Goal: Obtain resource: Download file/media

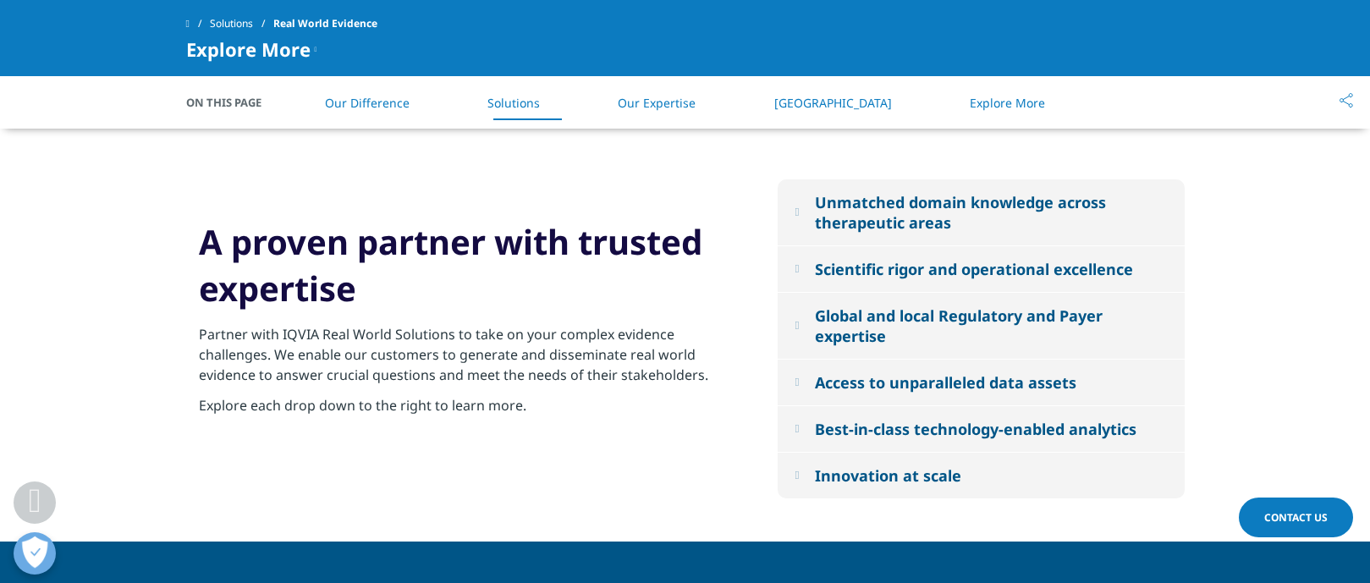
scroll to position [1781, 0]
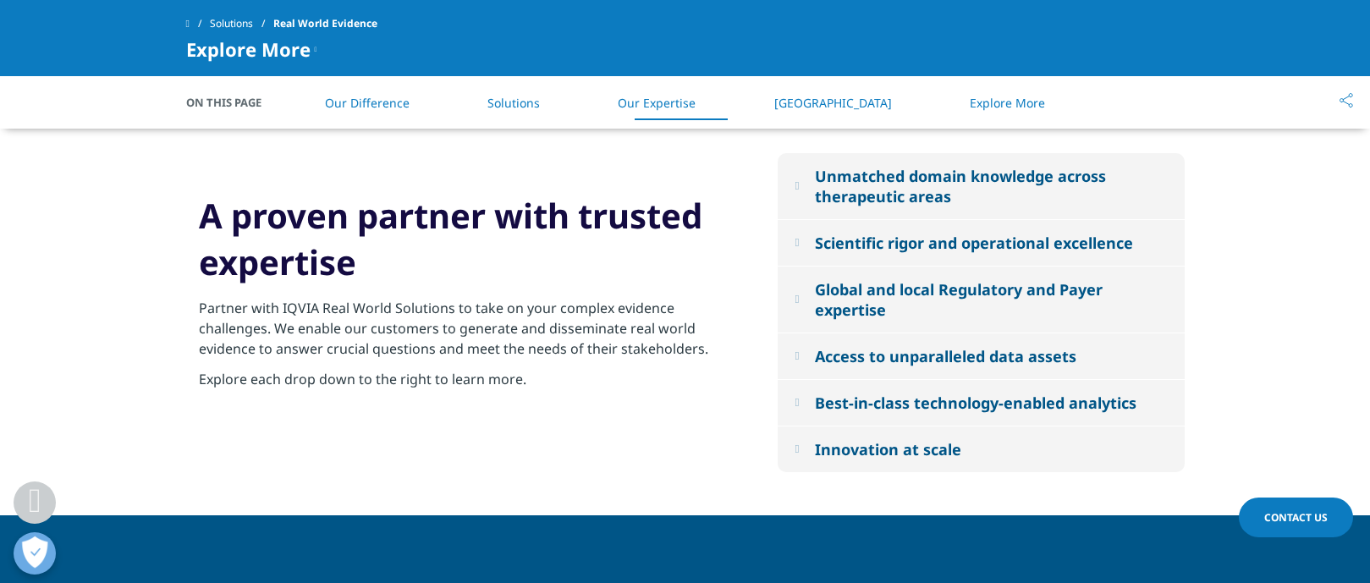
click at [799, 245] on em at bounding box center [797, 242] width 4 height 11
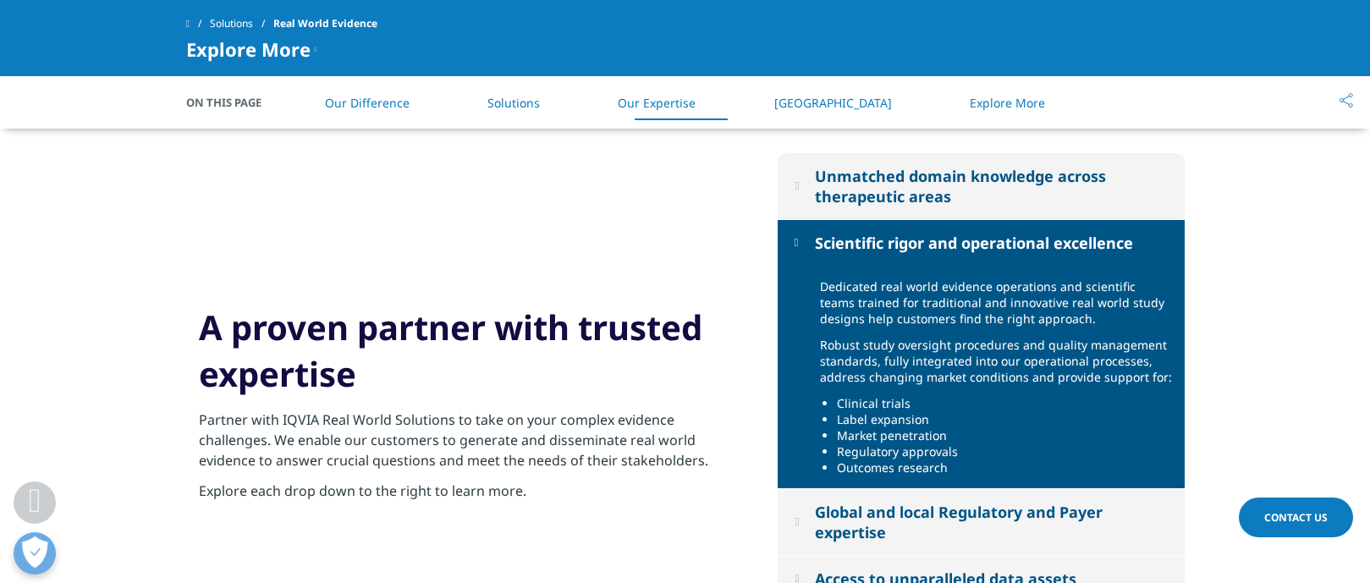
click at [817, 190] on button "Unmatched domain knowledge across therapeutic areas" at bounding box center [981, 186] width 407 height 66
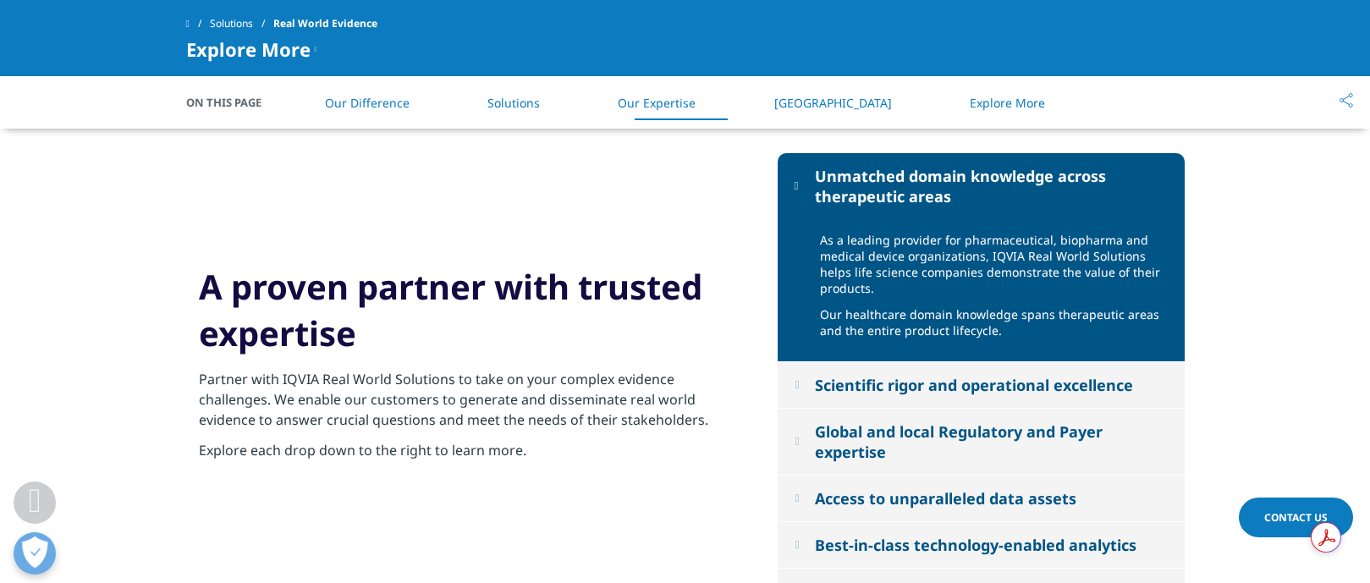
click at [813, 480] on button "Access to unparalleled data assets" at bounding box center [981, 499] width 407 height 46
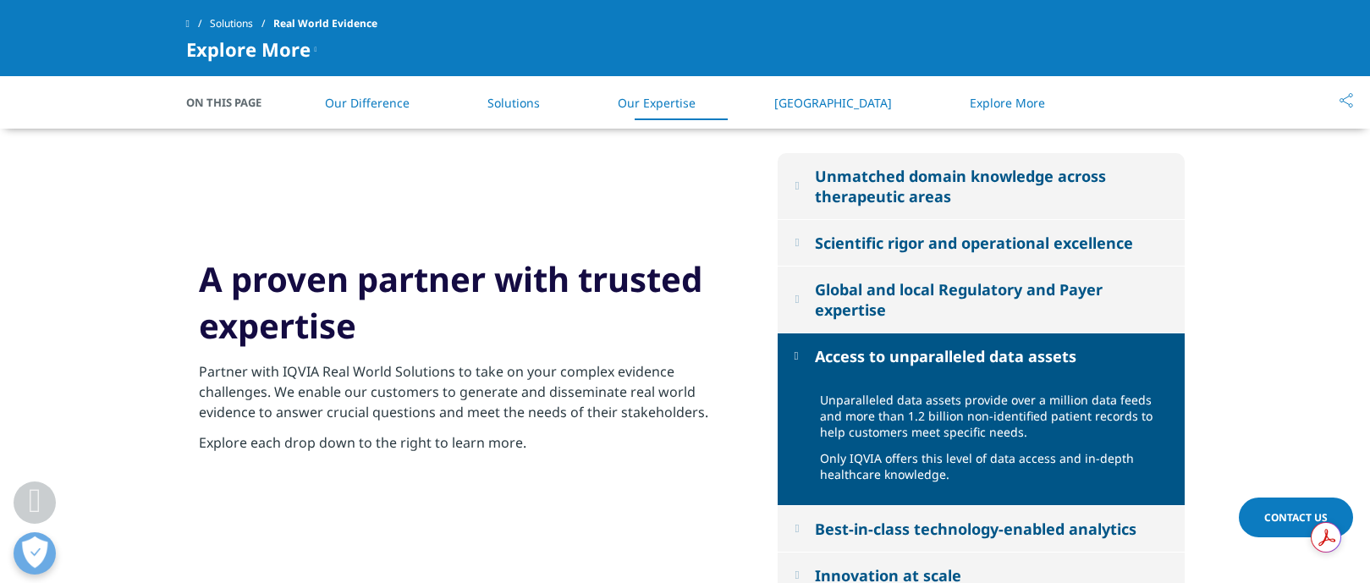
click at [826, 332] on button "Global and local Regulatory and Payer expertise" at bounding box center [981, 300] width 407 height 66
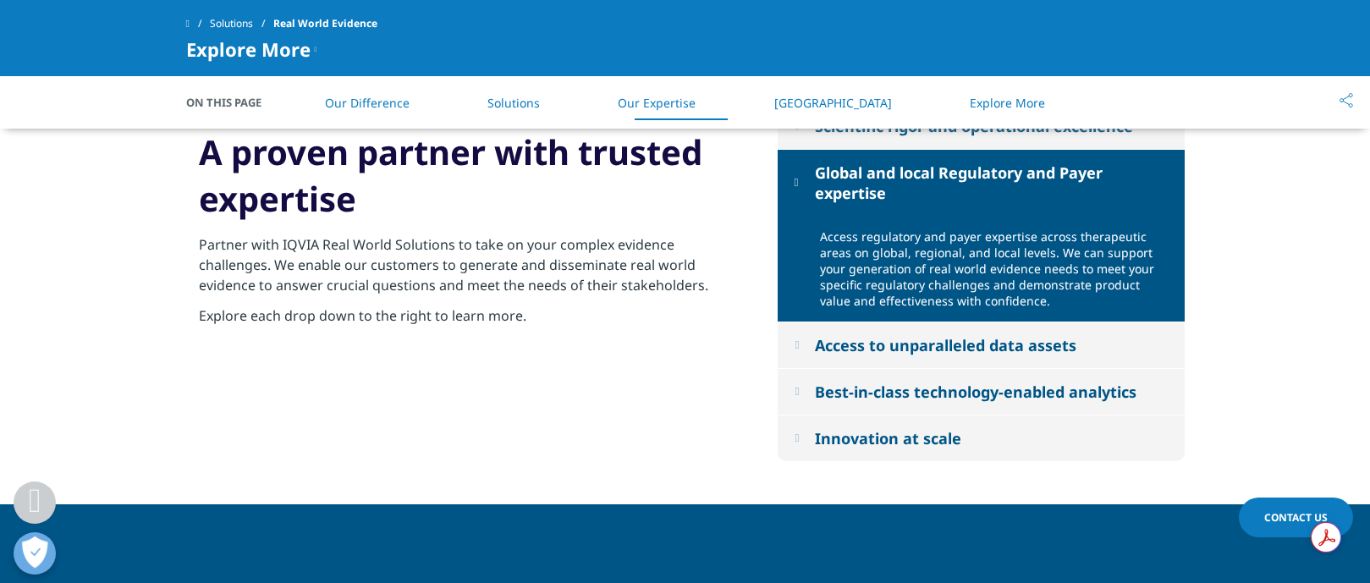
scroll to position [1919, 0]
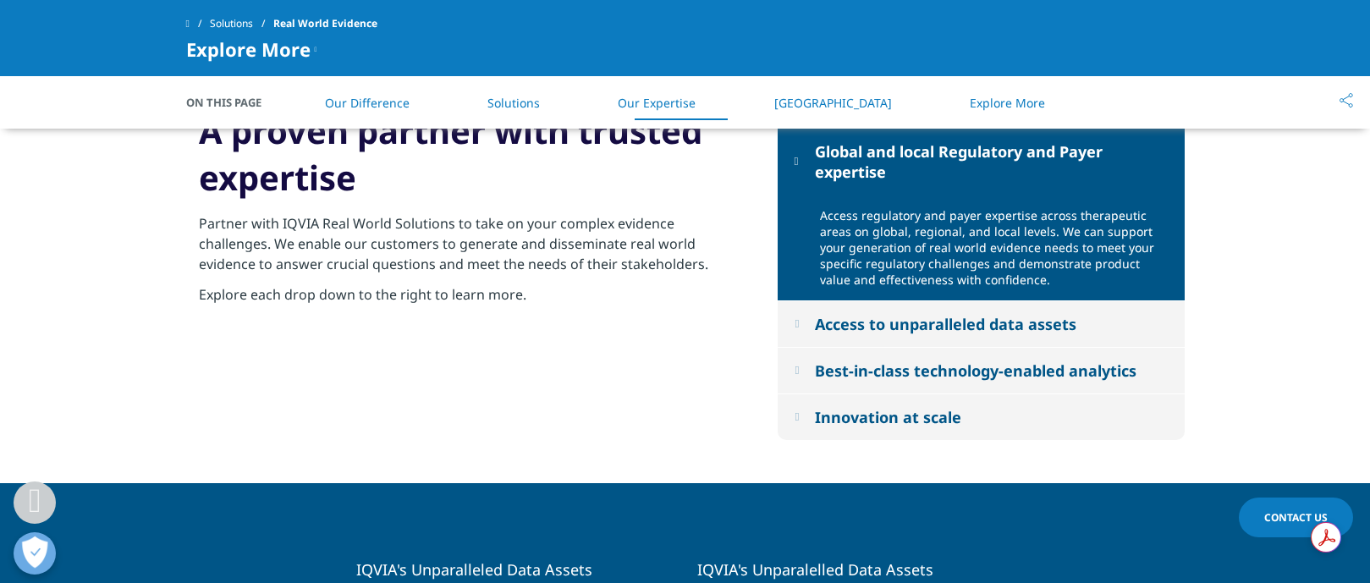
click at [818, 366] on button "Best-in-class technology-enabled analytics" at bounding box center [981, 371] width 407 height 46
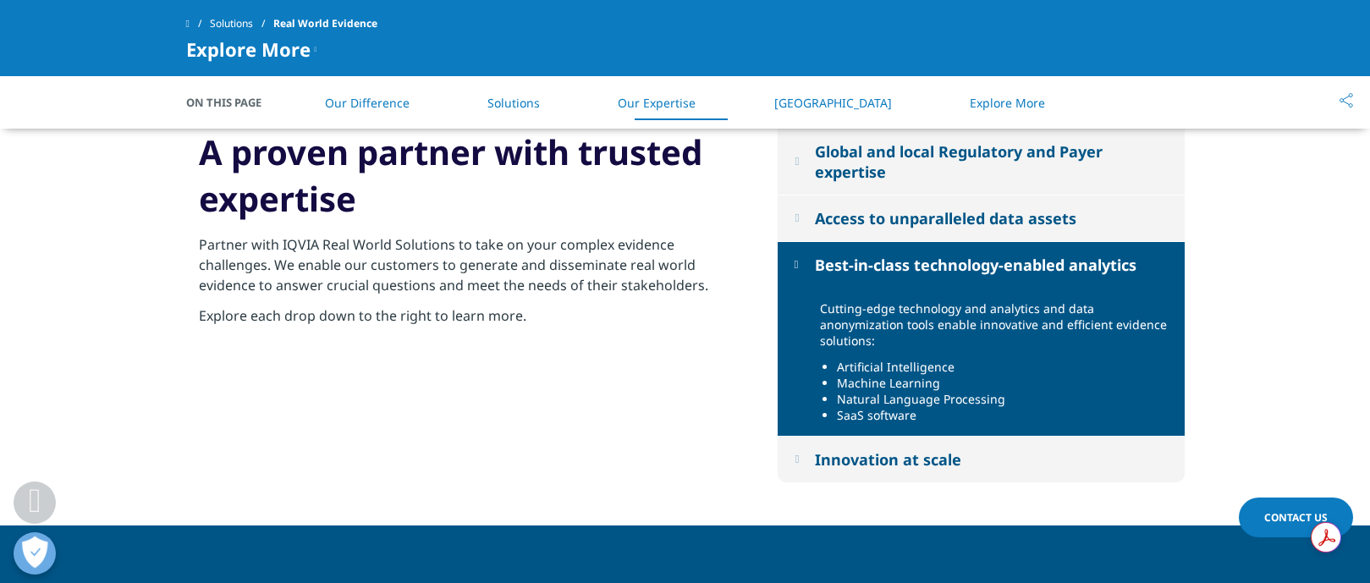
click at [805, 445] on button "Innovation at scale" at bounding box center [981, 460] width 407 height 46
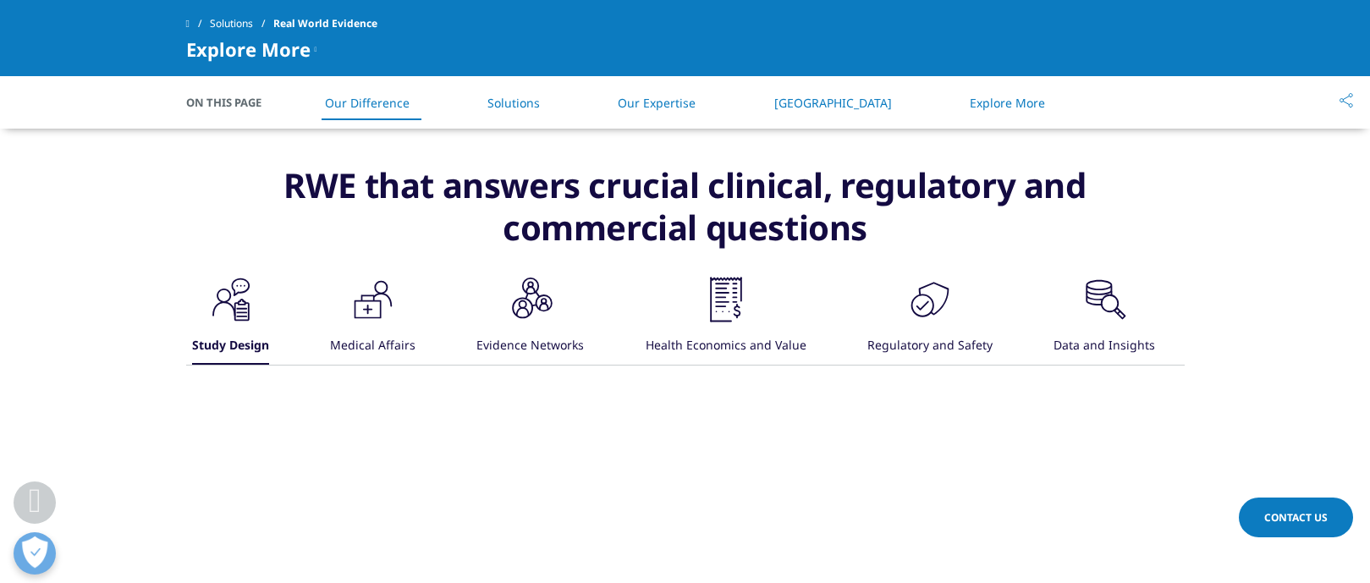
scroll to position [1123, 0]
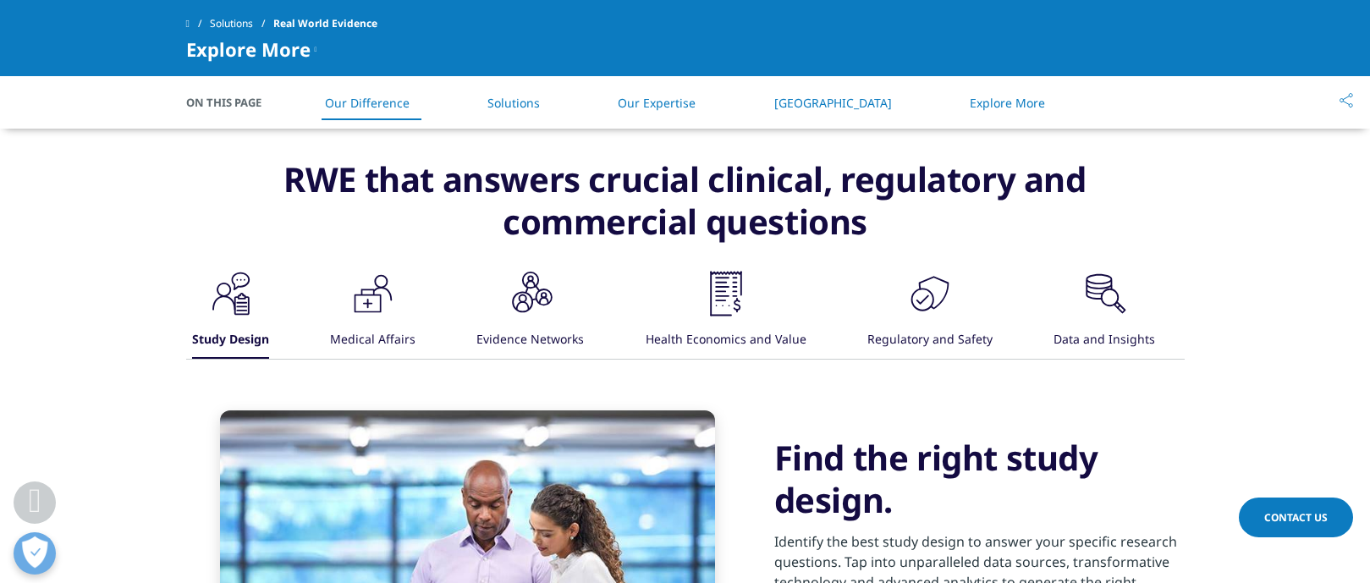
click at [256, 299] on icon ".cls-1{fill:#231f20;}" at bounding box center [231, 293] width 51 height 51
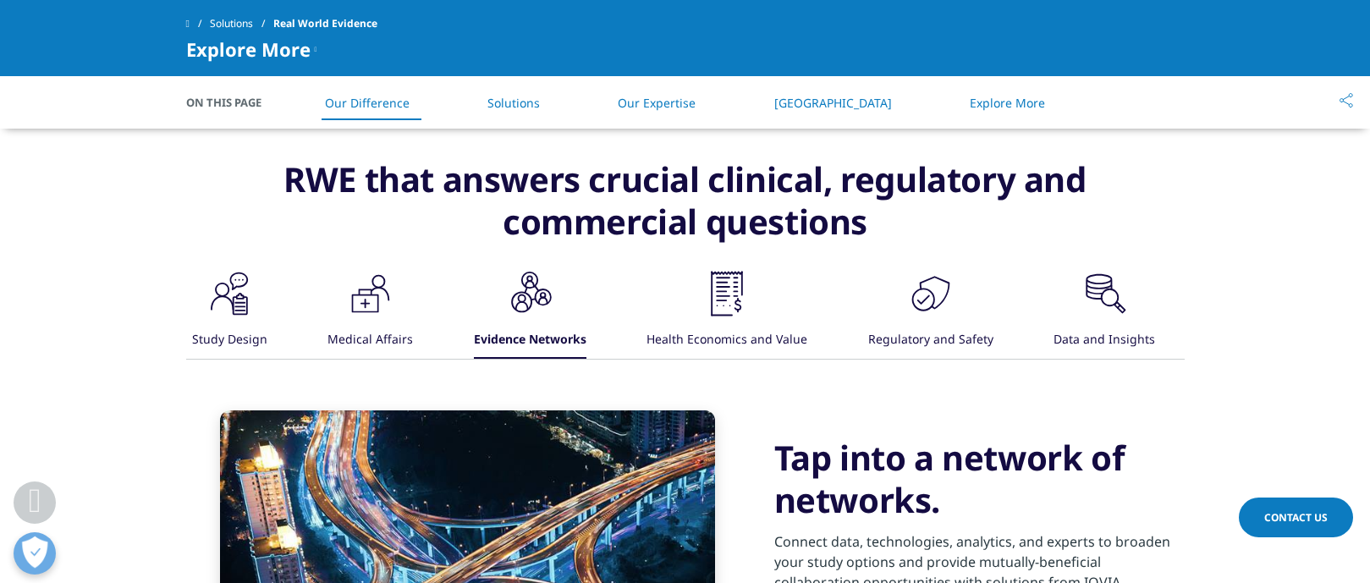
click at [735, 327] on div "Health Economics and Value" at bounding box center [727, 340] width 161 height 36
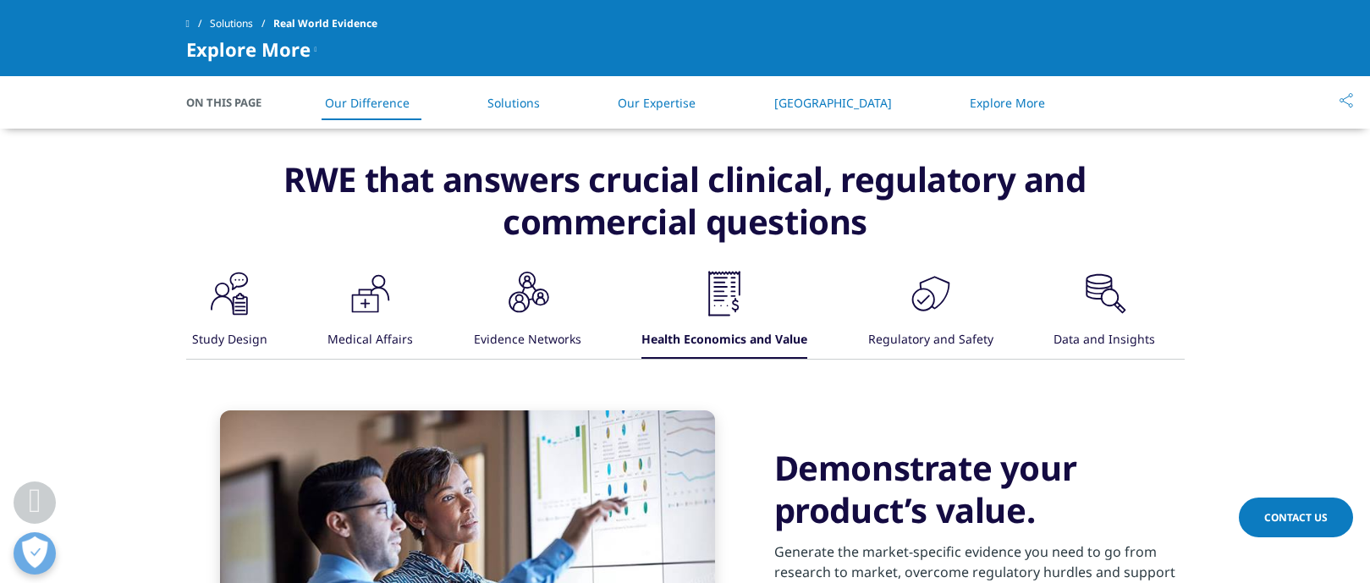
click at [944, 319] on div ".cls-1{fill:#231f20;}" at bounding box center [930, 295] width 51 height 54
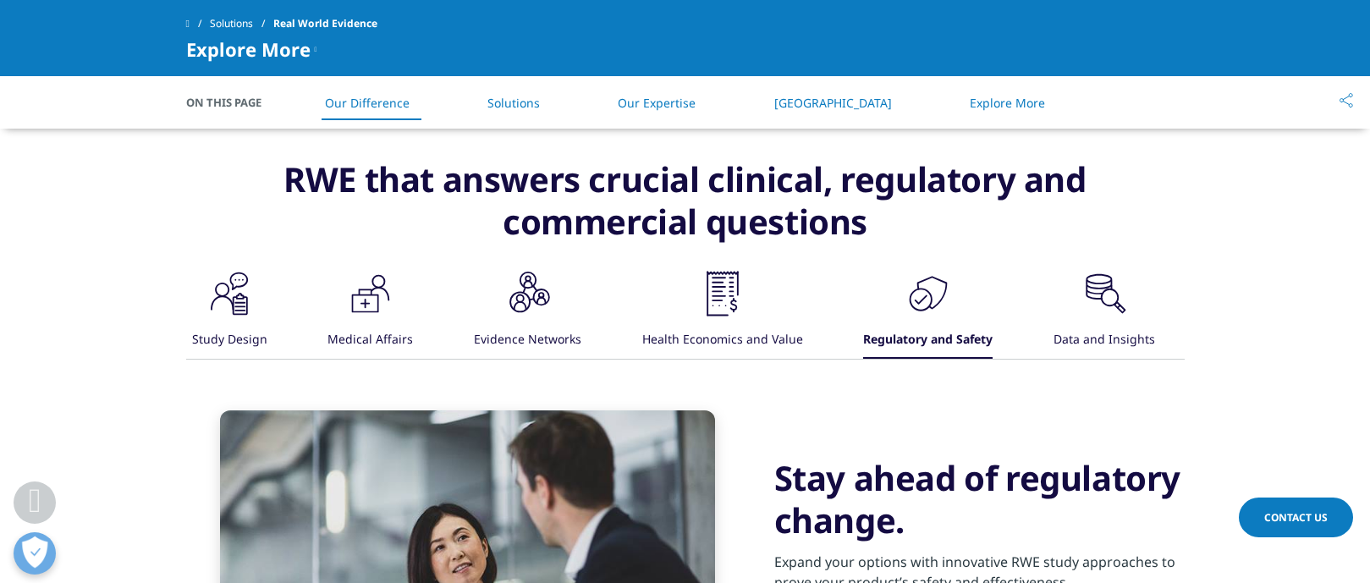
click at [1083, 319] on div ".cls-1{fill:#231f20;}" at bounding box center [1104, 295] width 51 height 54
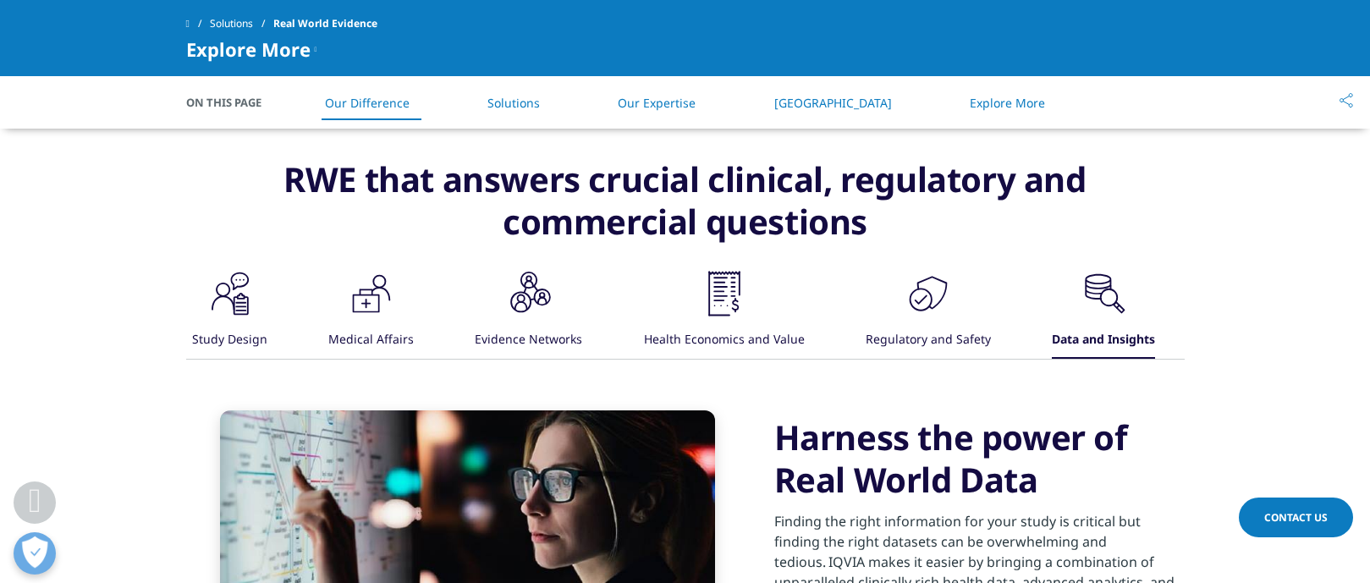
click at [488, 294] on div ".cls-1{fill:#231f20;} Evidence Networks" at bounding box center [528, 313] width 107 height 91
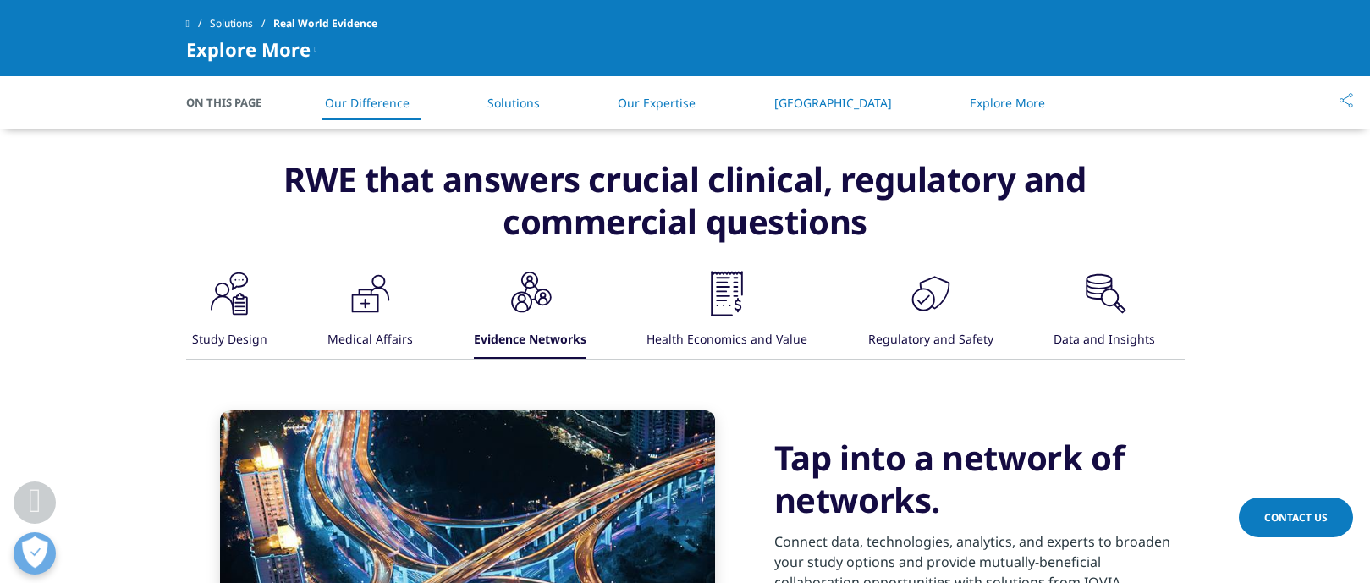
click at [326, 303] on button ".cls-1{fill:#231f20;} Medical Affairs" at bounding box center [369, 313] width 88 height 91
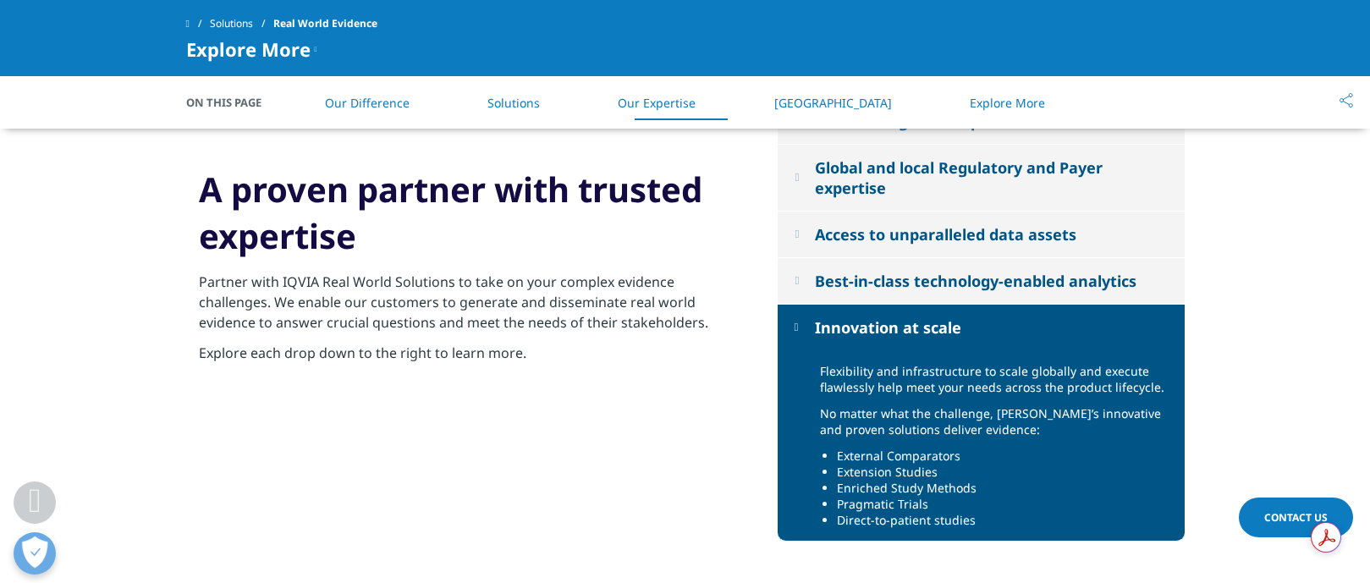
scroll to position [1906, 0]
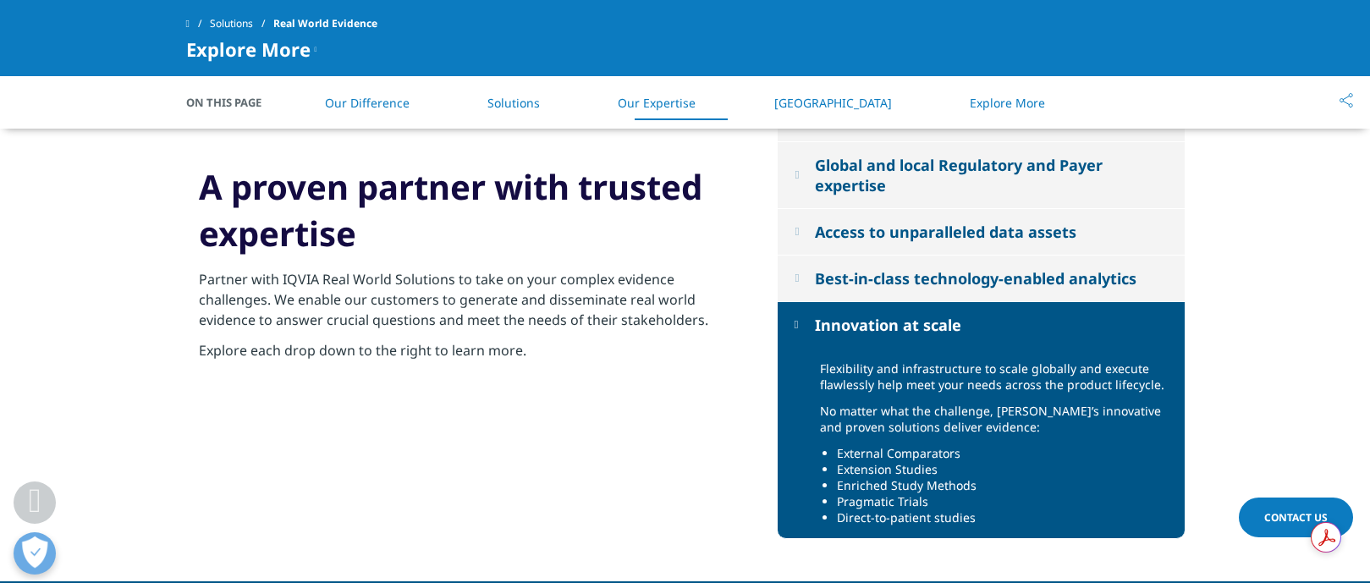
click at [800, 330] on button "Innovation at scale" at bounding box center [981, 325] width 407 height 46
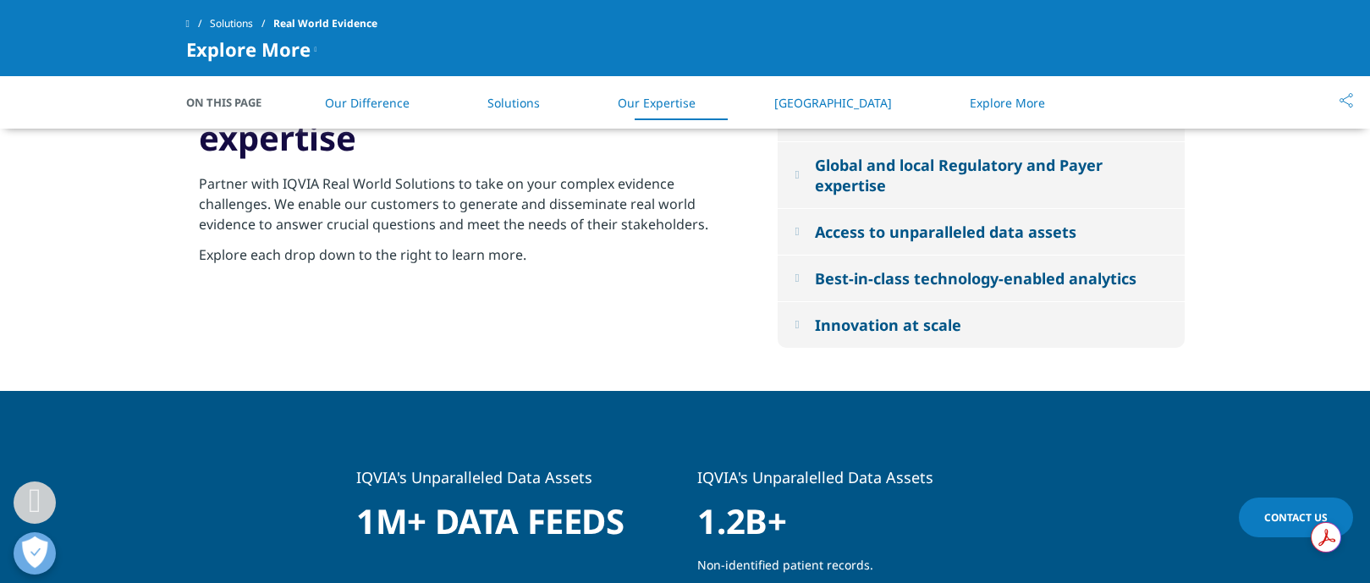
click at [806, 277] on button "Best-in-class technology-enabled analytics" at bounding box center [981, 279] width 407 height 46
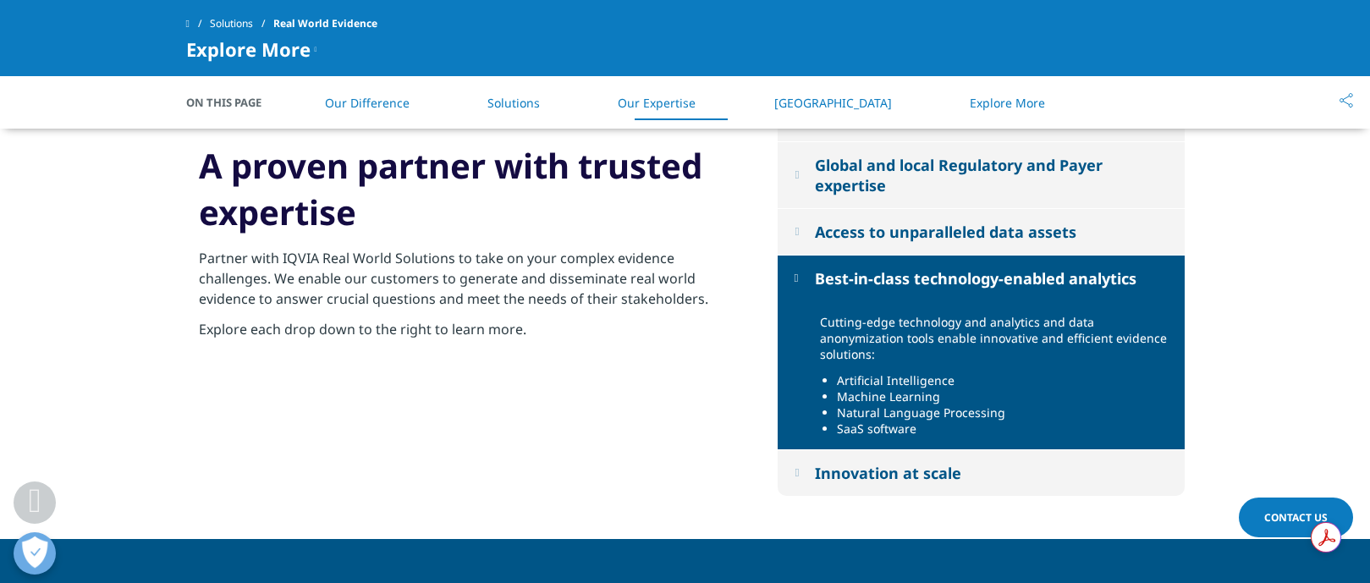
click at [799, 226] on em at bounding box center [797, 231] width 4 height 11
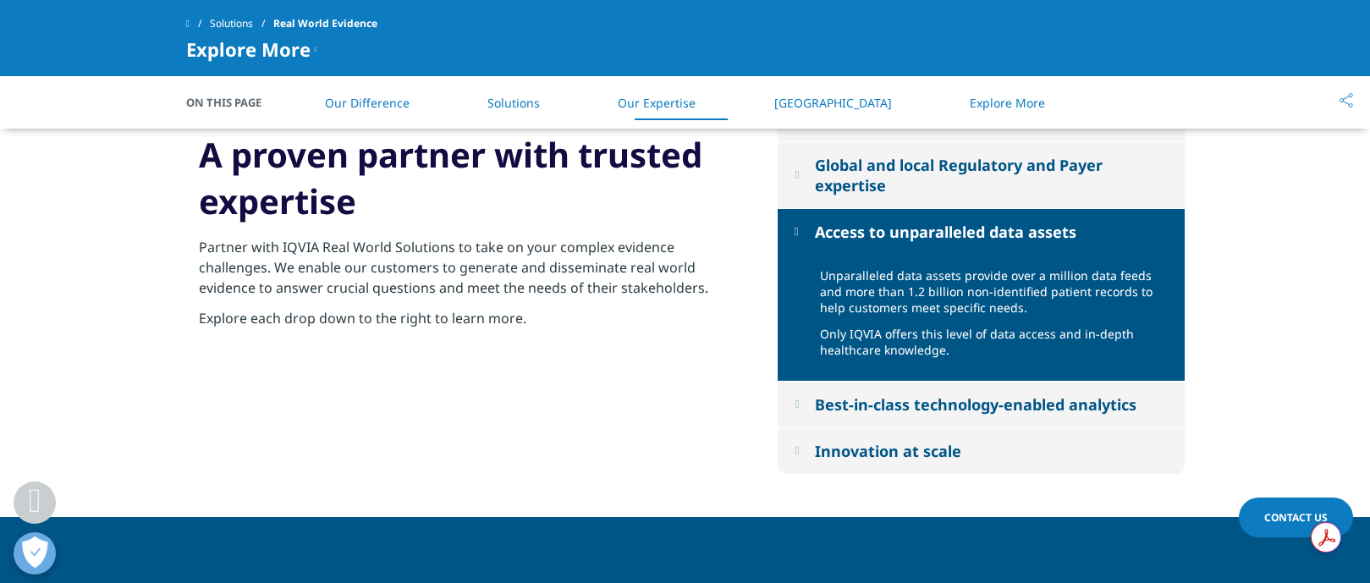
click at [804, 177] on button "Global and local Regulatory and Payer expertise" at bounding box center [981, 175] width 407 height 66
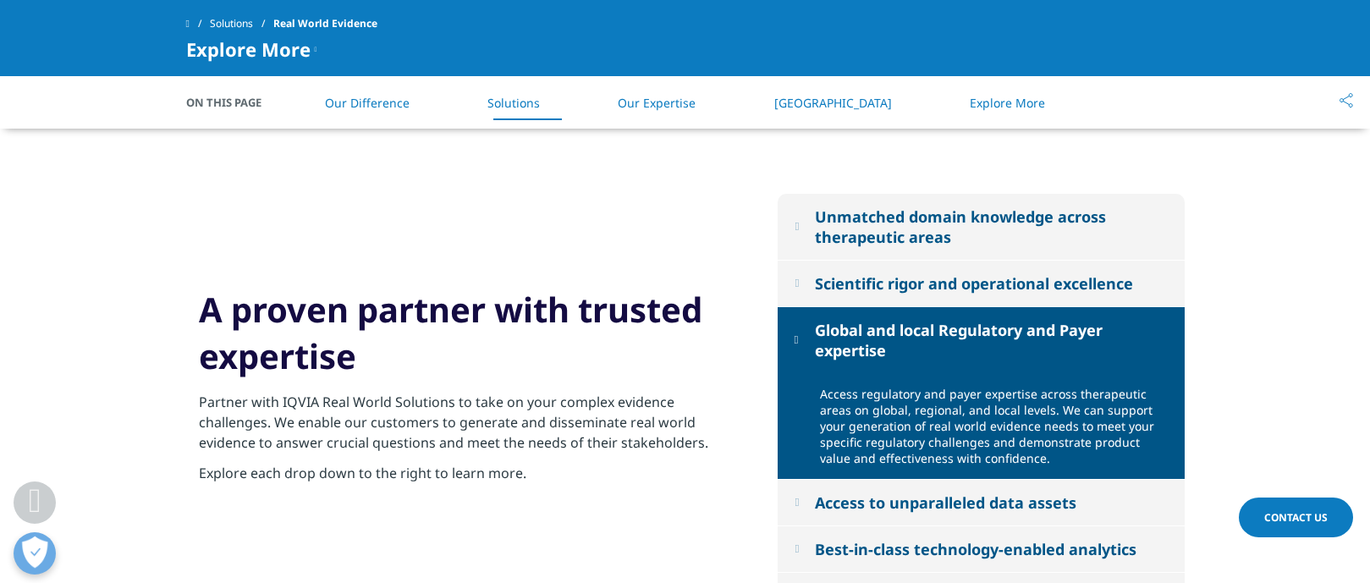
scroll to position [1728, 0]
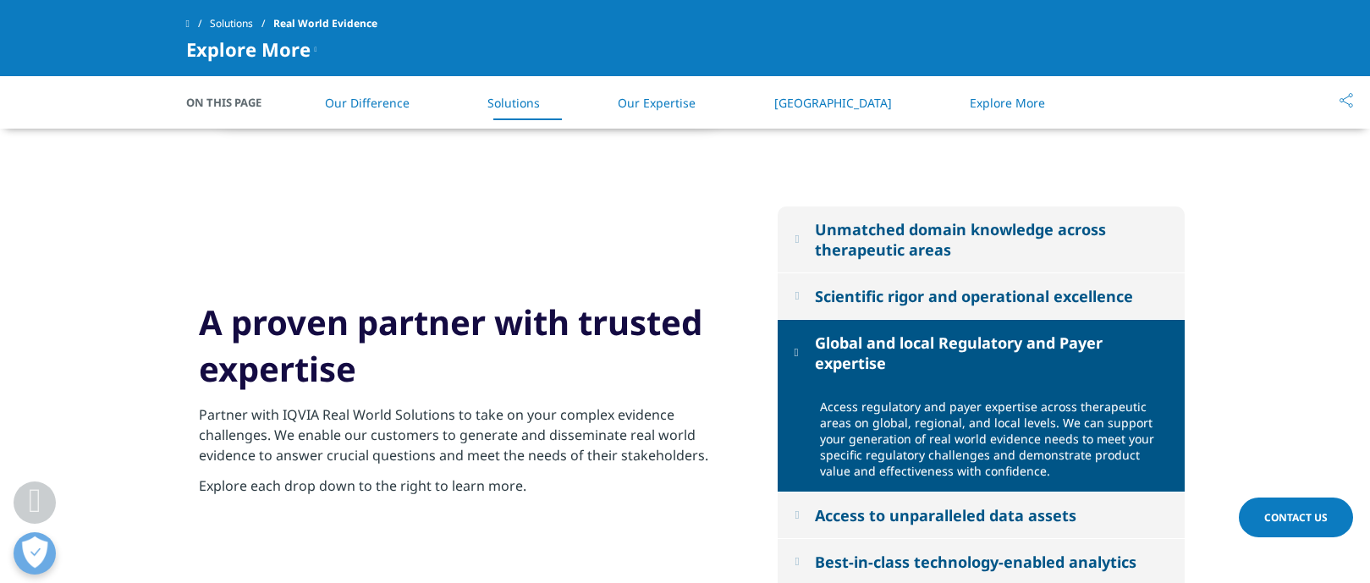
click at [805, 292] on button "Scientific rigor and operational excellence" at bounding box center [981, 296] width 407 height 46
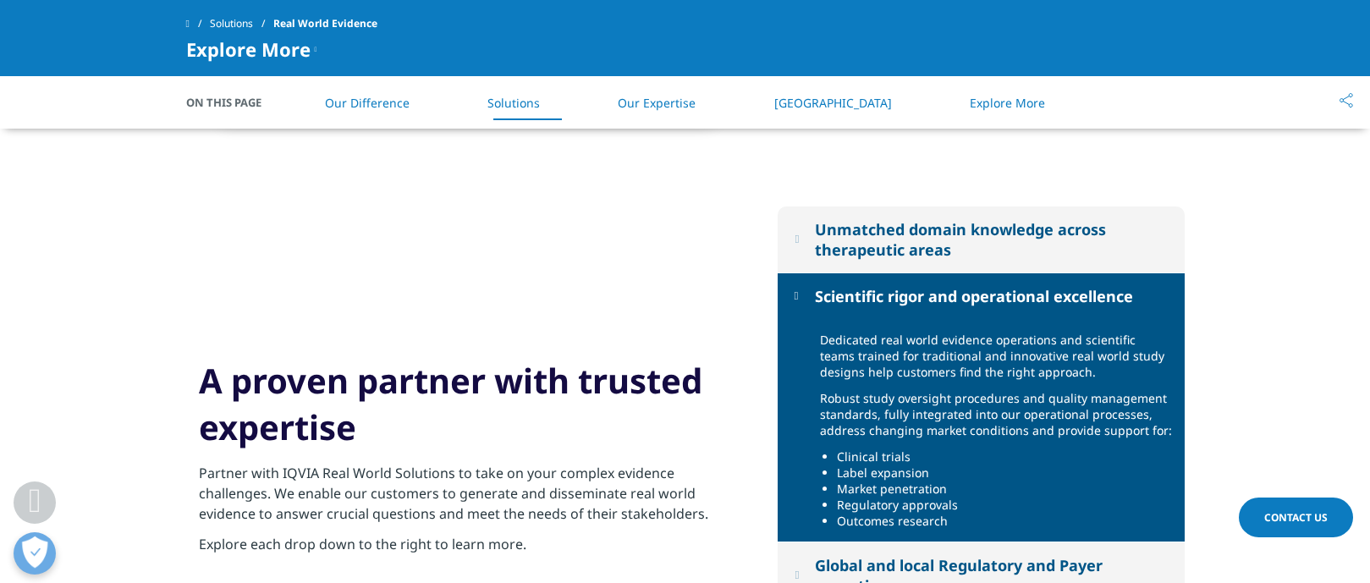
click at [806, 245] on button "Unmatched domain knowledge across therapeutic areas" at bounding box center [981, 239] width 407 height 66
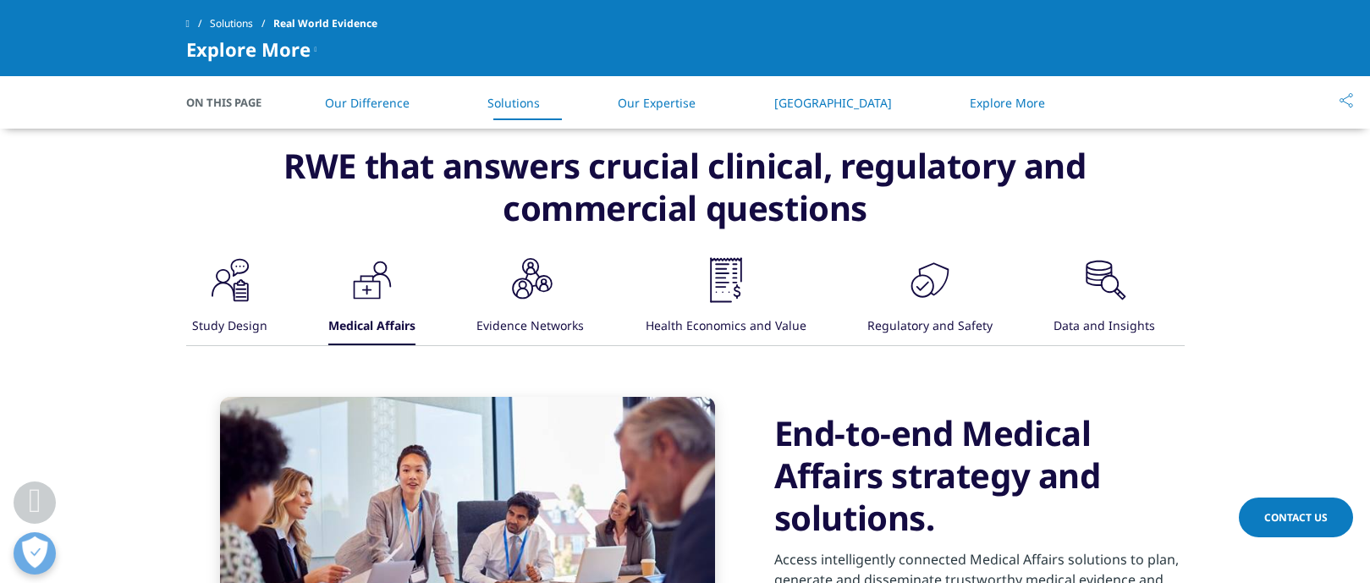
scroll to position [1129, 0]
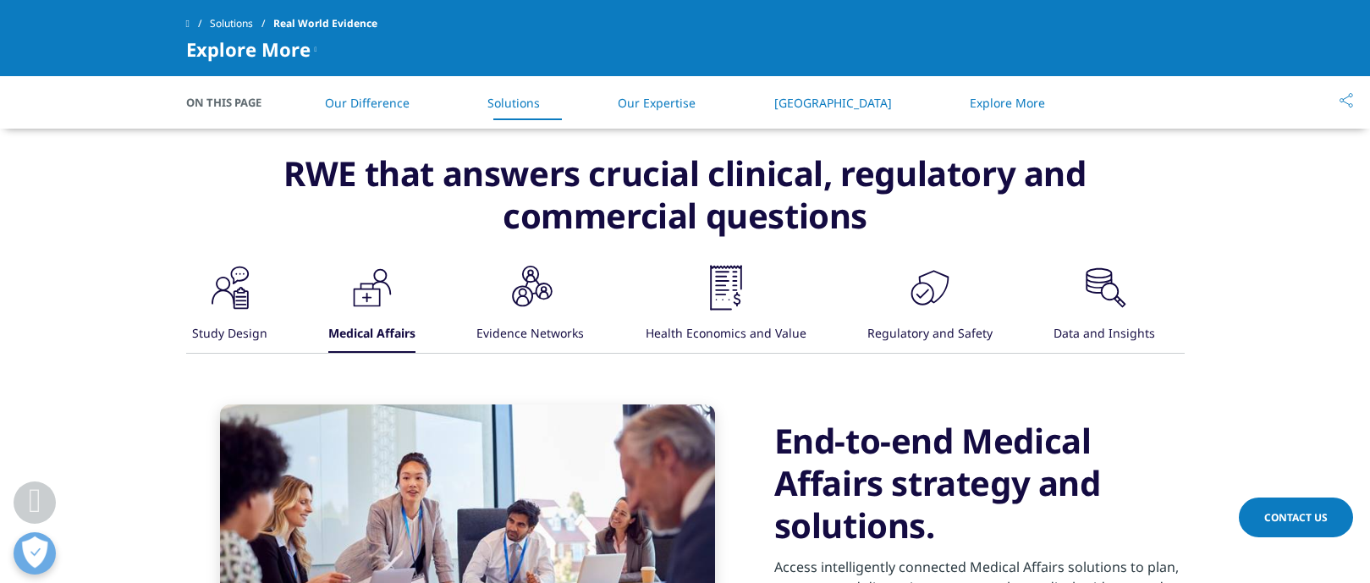
click at [537, 320] on div "Evidence Networks" at bounding box center [529, 334] width 107 height 36
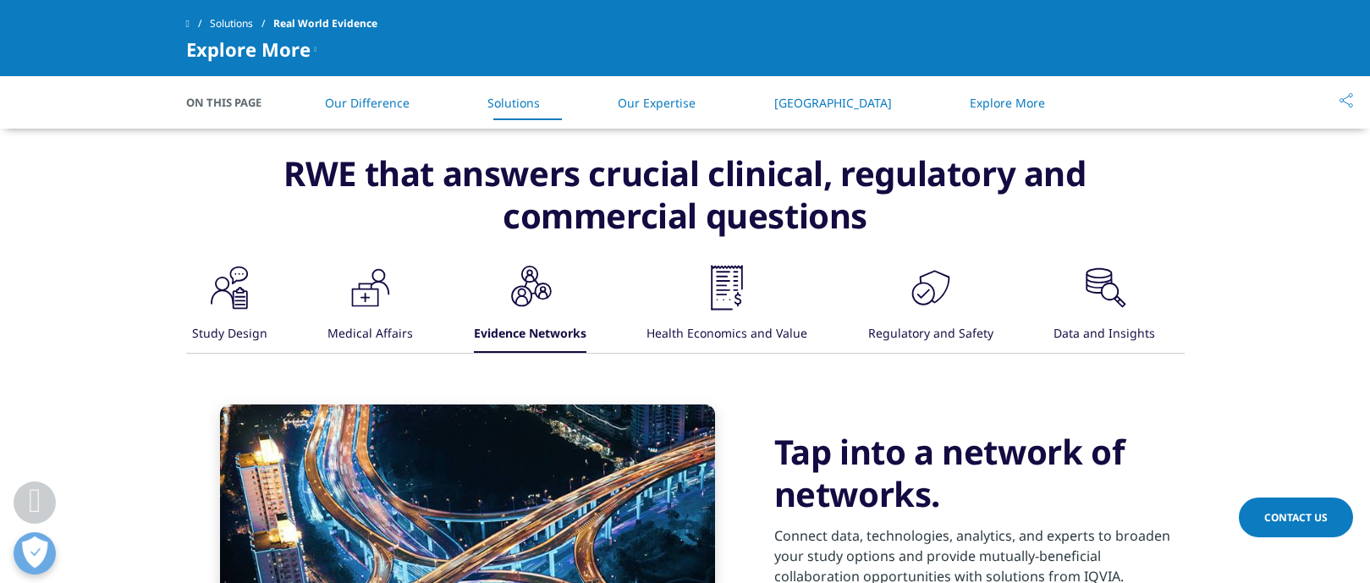
click at [239, 300] on icon at bounding box center [240, 296] width 11 height 19
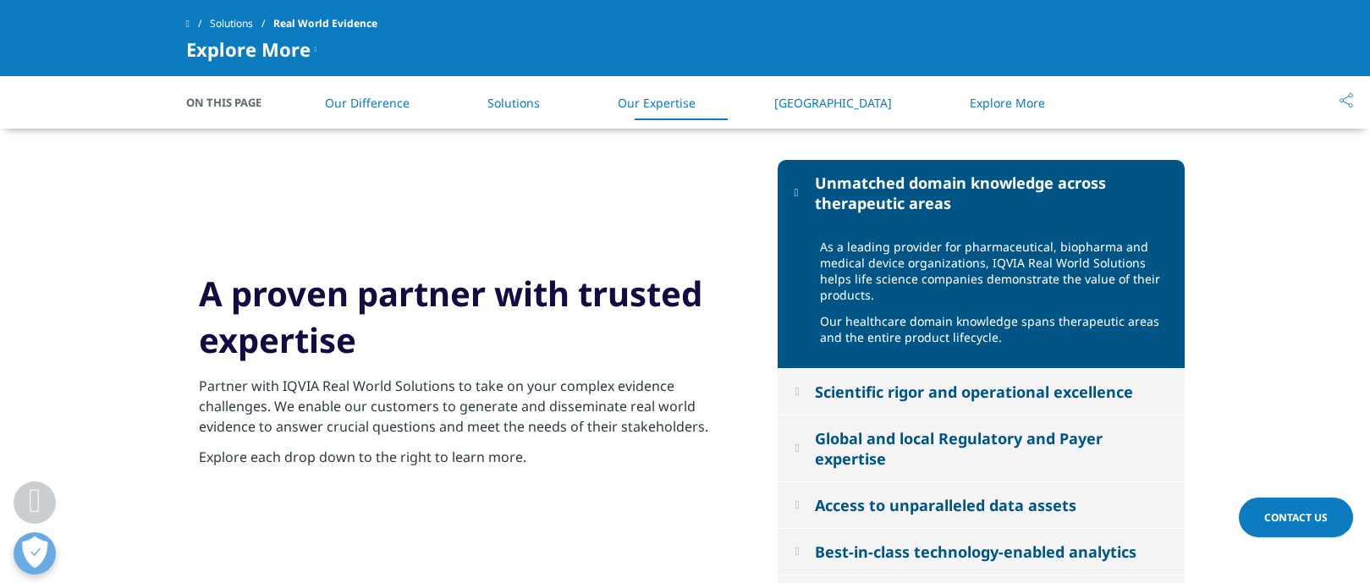
scroll to position [1697, 0]
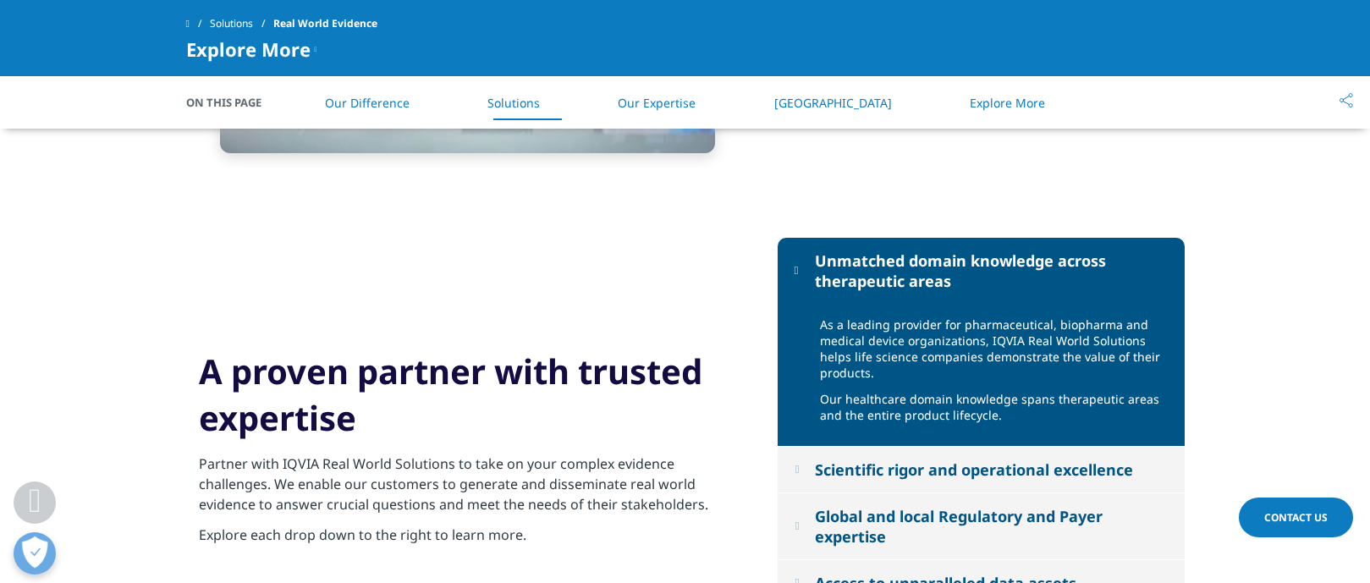
click at [806, 268] on button "Unmatched domain knowledge across therapeutic areas" at bounding box center [981, 271] width 407 height 66
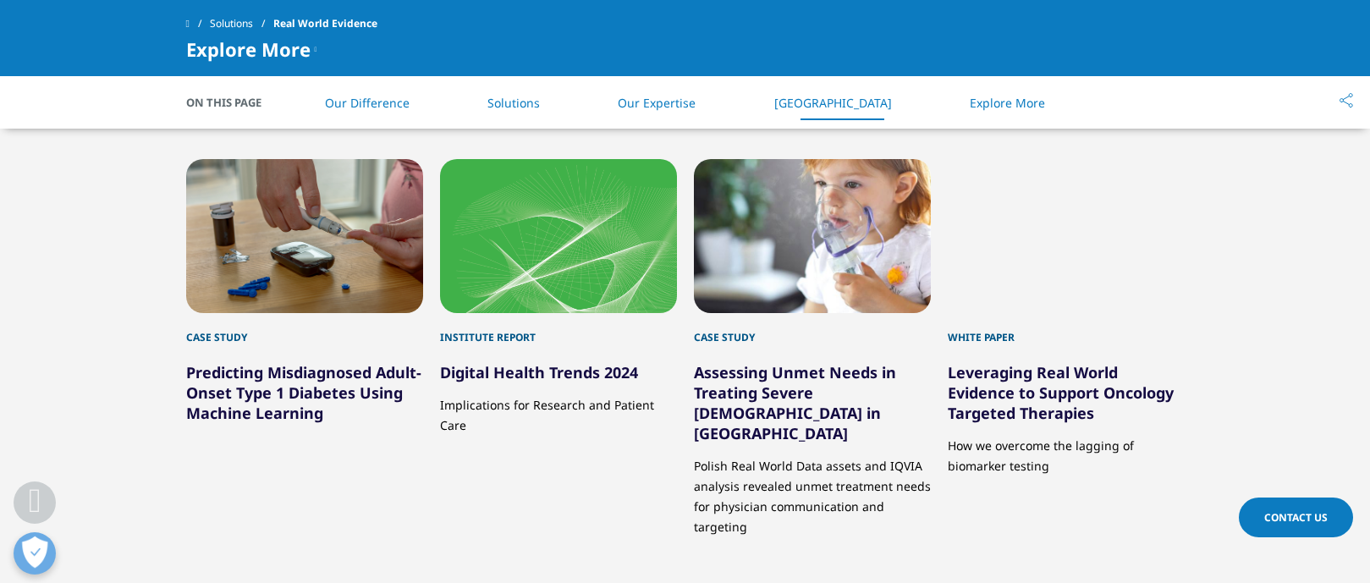
scroll to position [2830, 0]
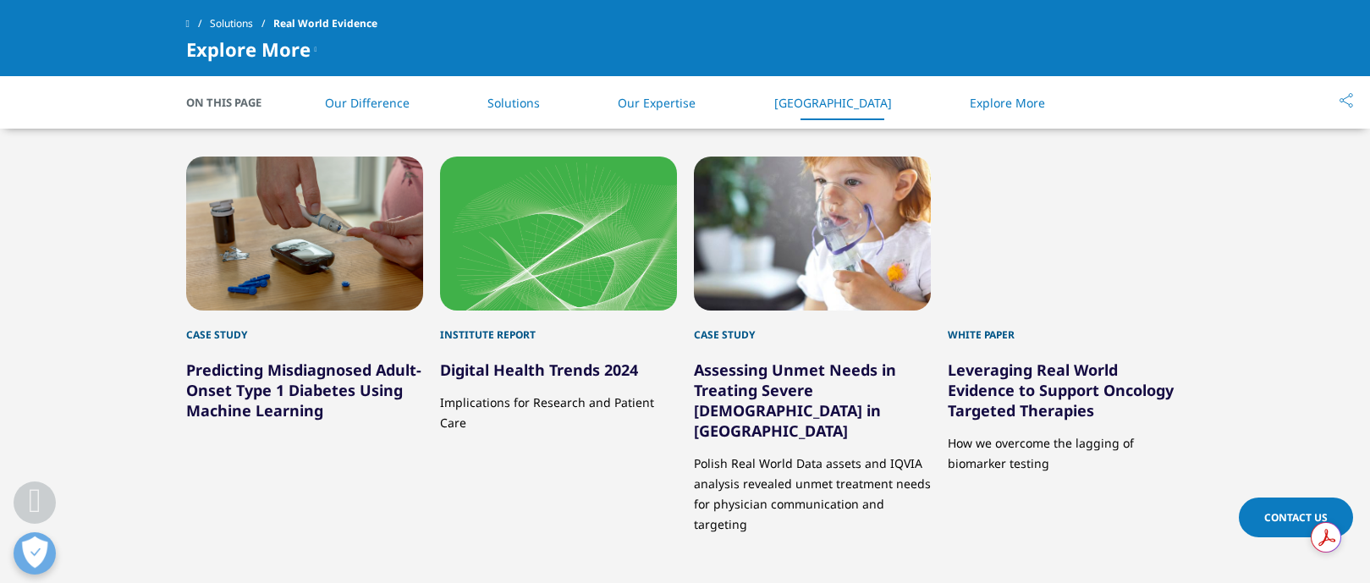
click at [1036, 404] on link "Leveraging Real World Evidence to Support Oncology Targeted Therapies" at bounding box center [1061, 390] width 226 height 61
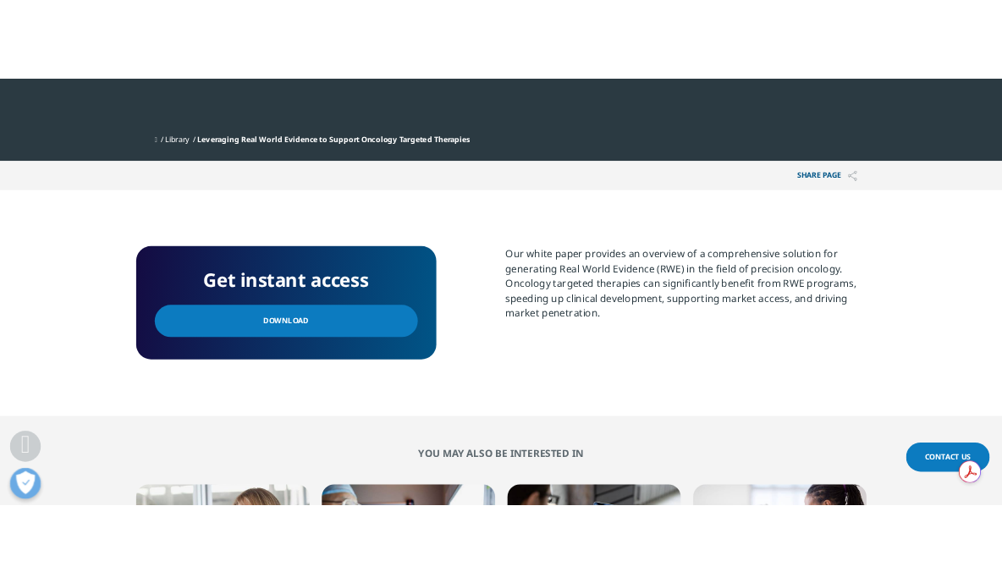
scroll to position [644, 0]
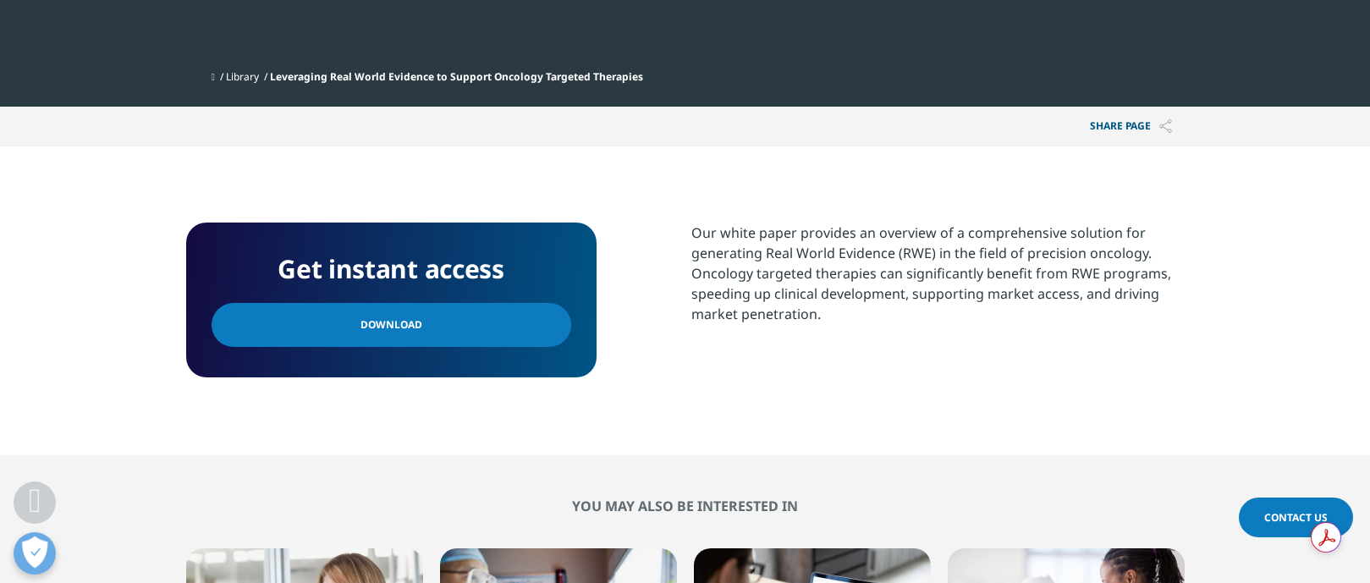
click at [424, 335] on link "Download" at bounding box center [392, 325] width 360 height 44
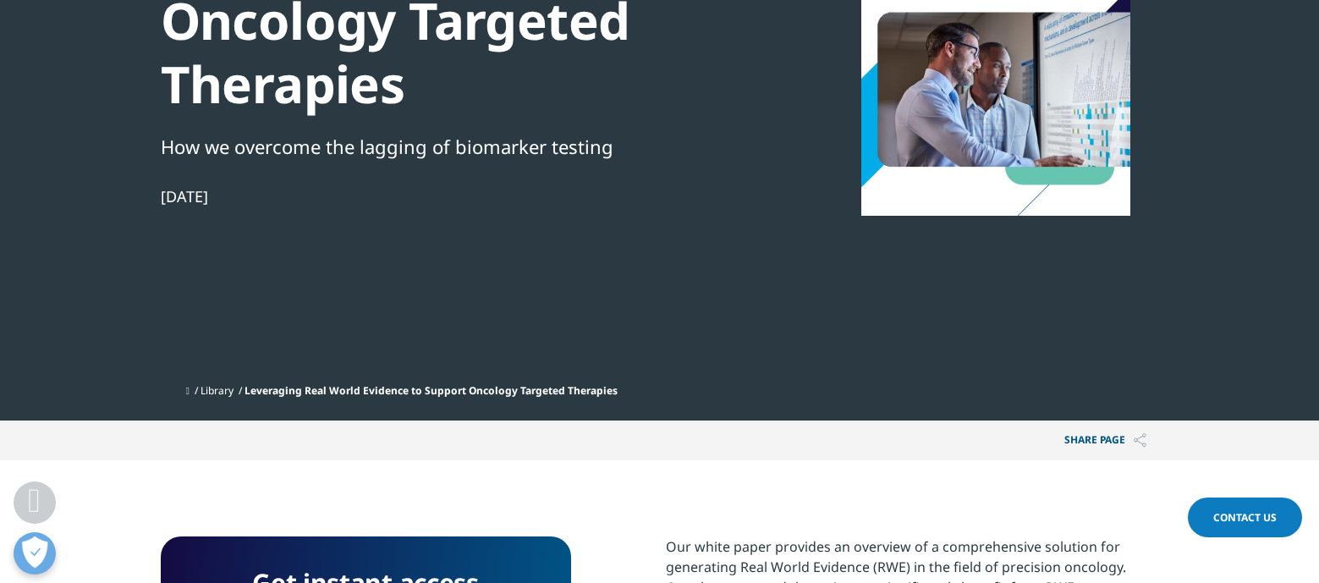
scroll to position [0, 0]
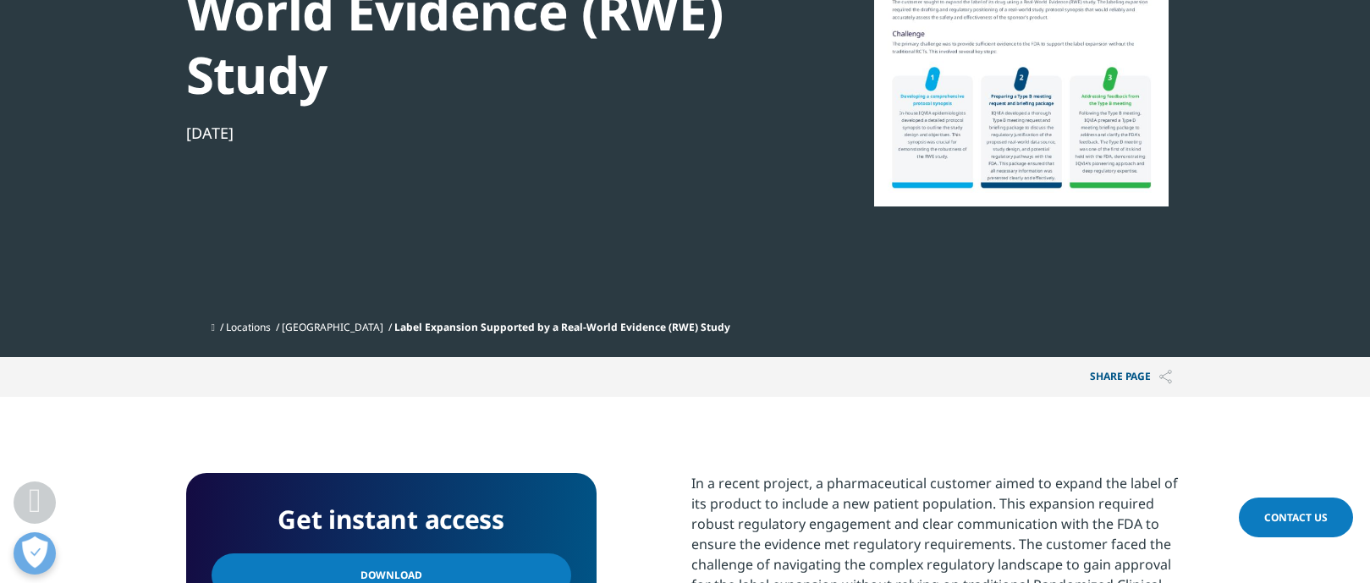
scroll to position [609, 0]
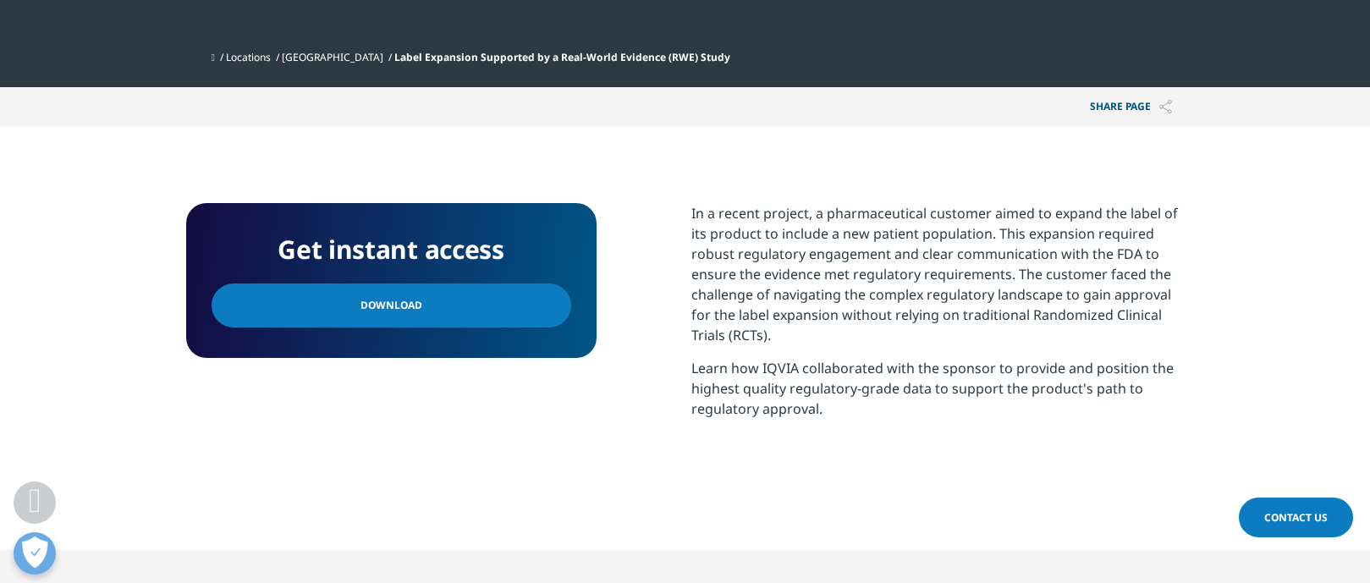
click at [485, 313] on link "Download" at bounding box center [392, 305] width 360 height 44
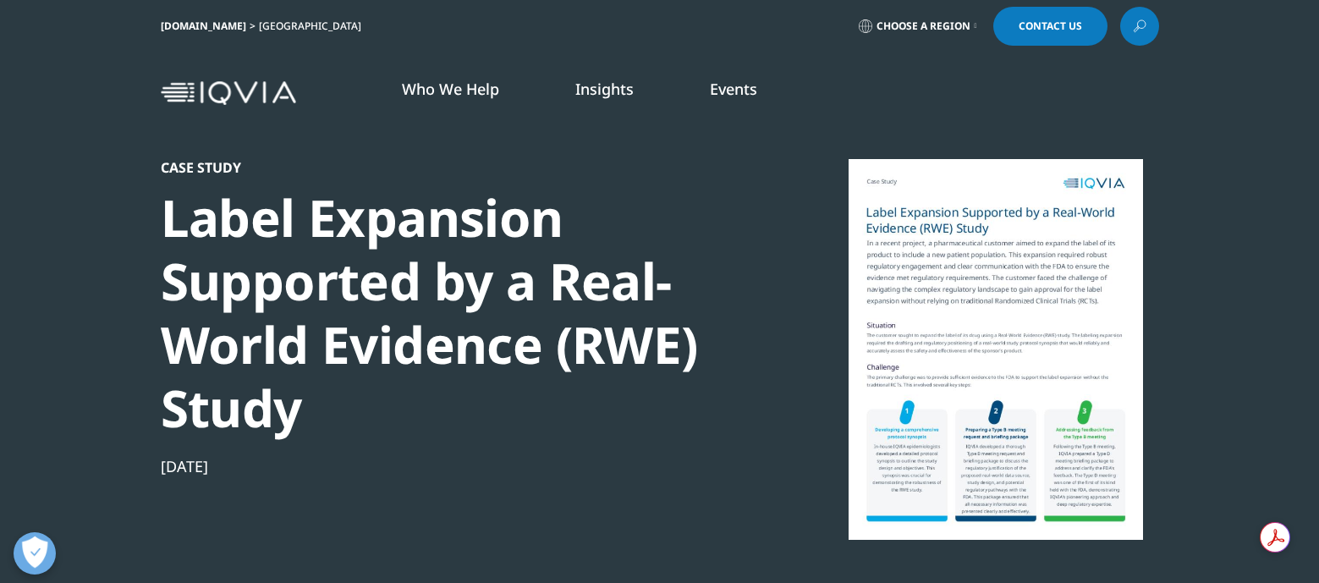
scroll to position [7, 0]
click at [500, 436] on div "Label Expansion Supported by a Real-World Evidence (RWE) Study" at bounding box center [451, 312] width 581 height 254
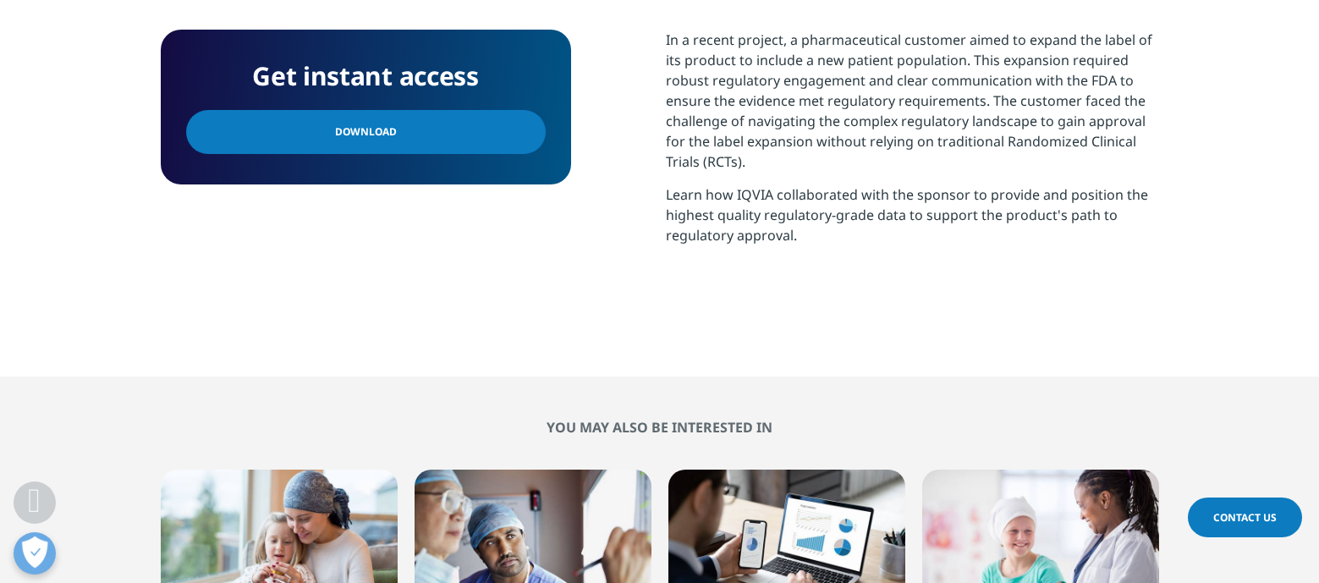
scroll to position [785, 0]
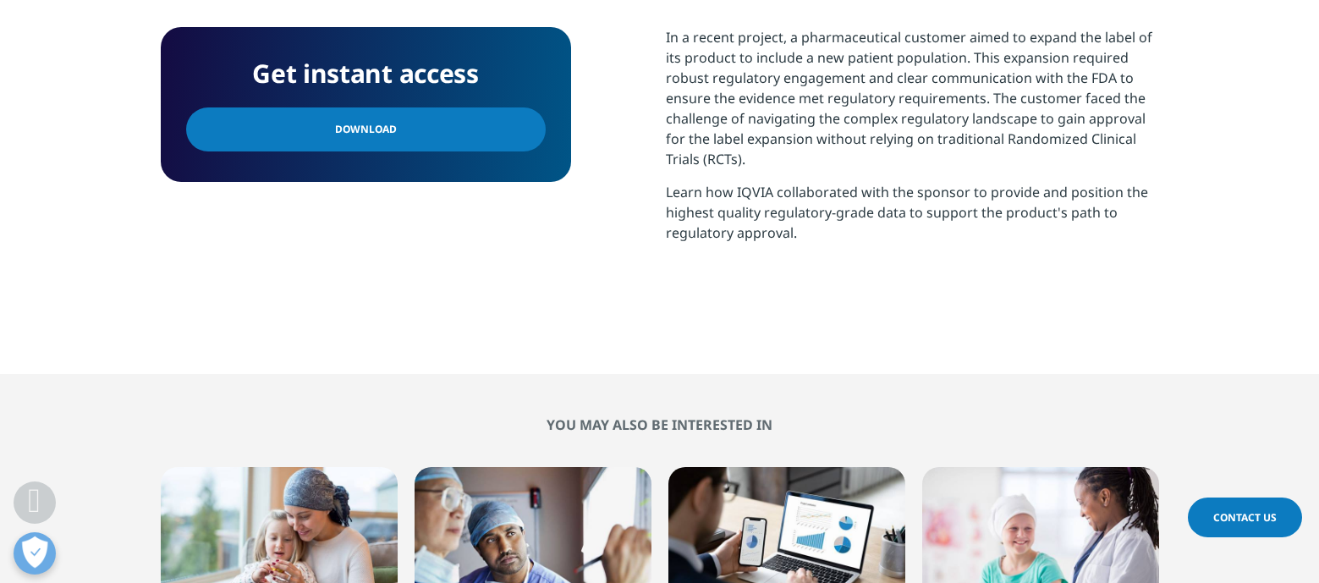
click at [464, 135] on link "Download" at bounding box center [366, 129] width 360 height 44
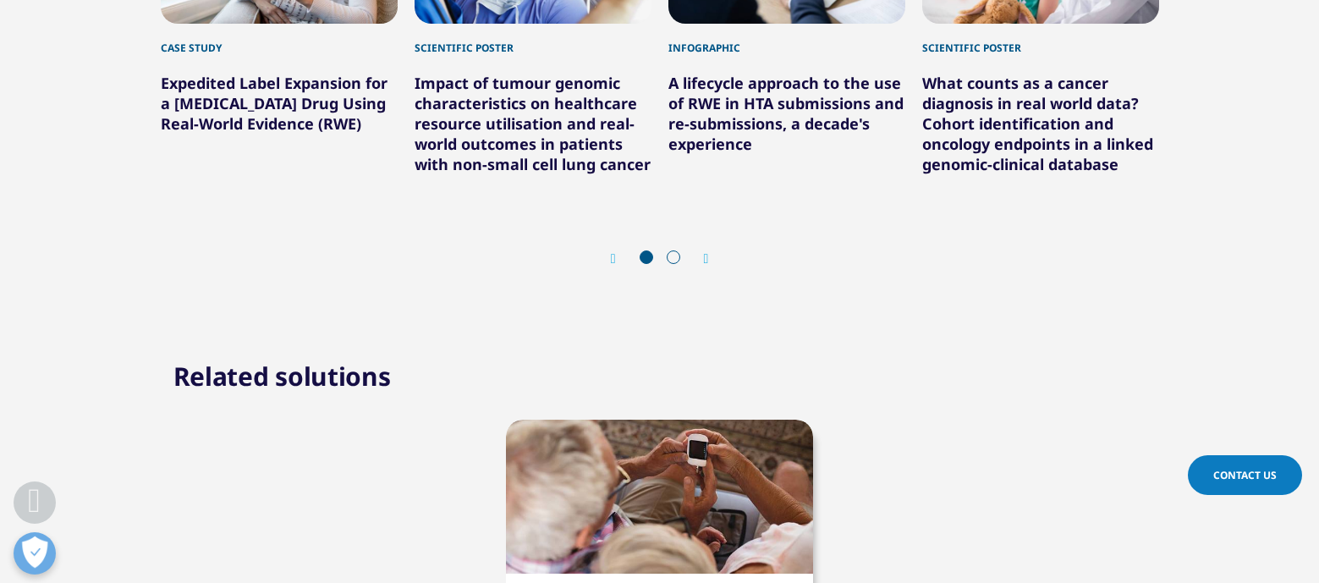
scroll to position [1333, 0]
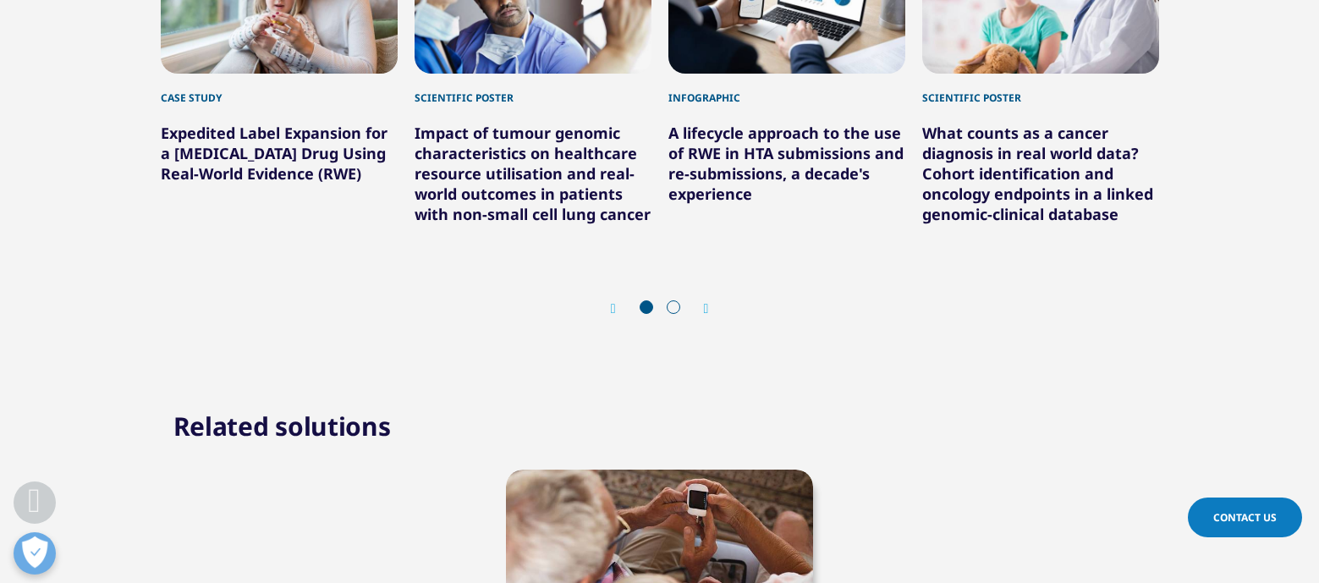
click at [674, 304] on span at bounding box center [674, 307] width 14 height 14
click at [674, 310] on span at bounding box center [674, 307] width 14 height 14
click at [707, 305] on icon "Next slide" at bounding box center [706, 309] width 5 height 14
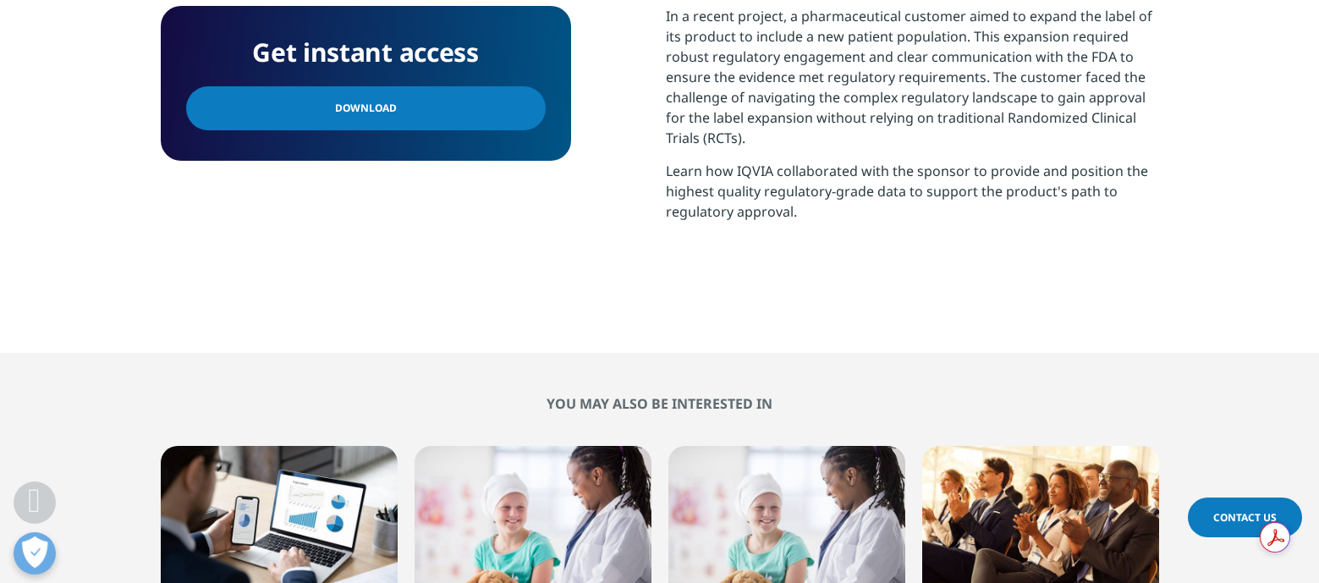
scroll to position [0, 0]
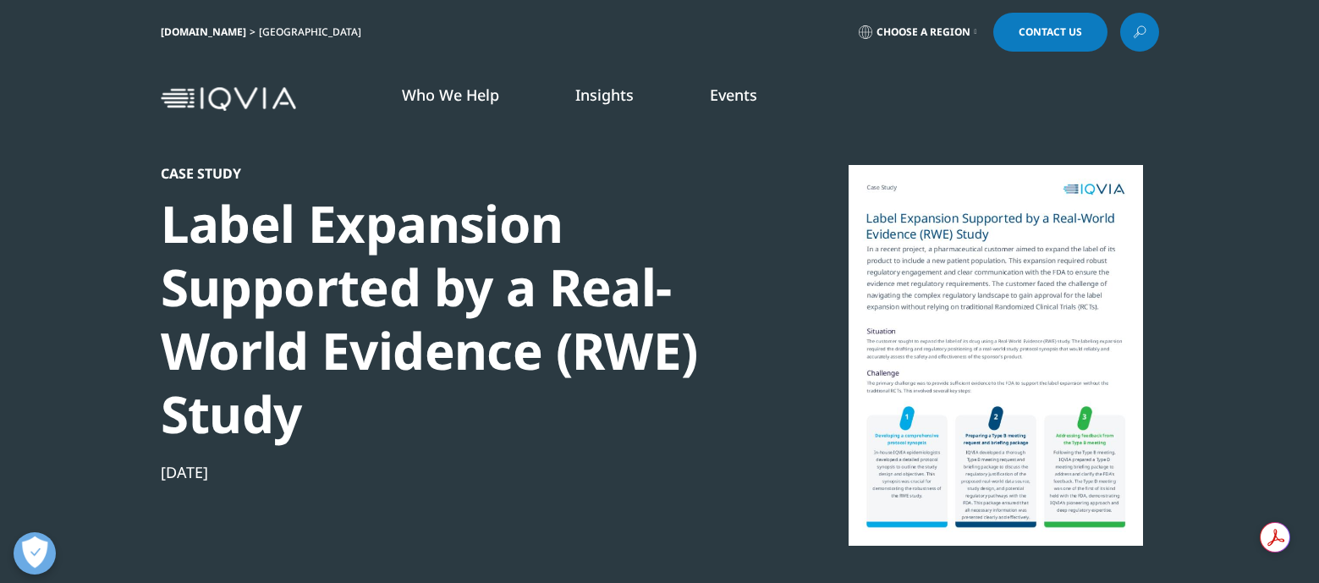
click at [974, 217] on div at bounding box center [996, 355] width 327 height 381
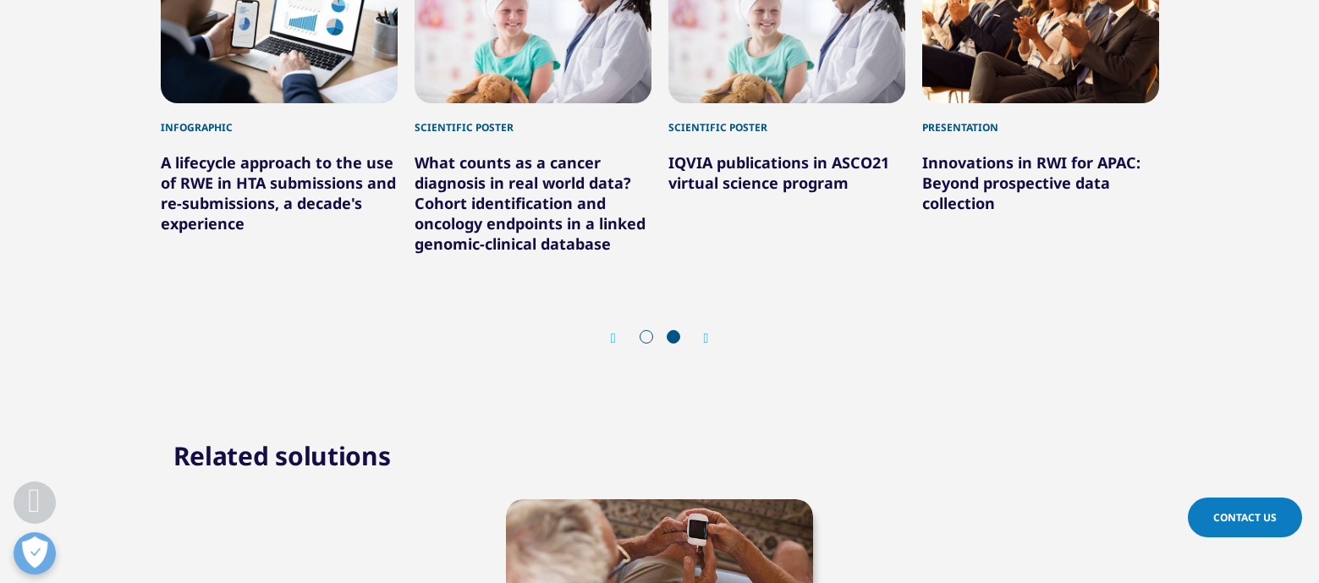
scroll to position [1357, 0]
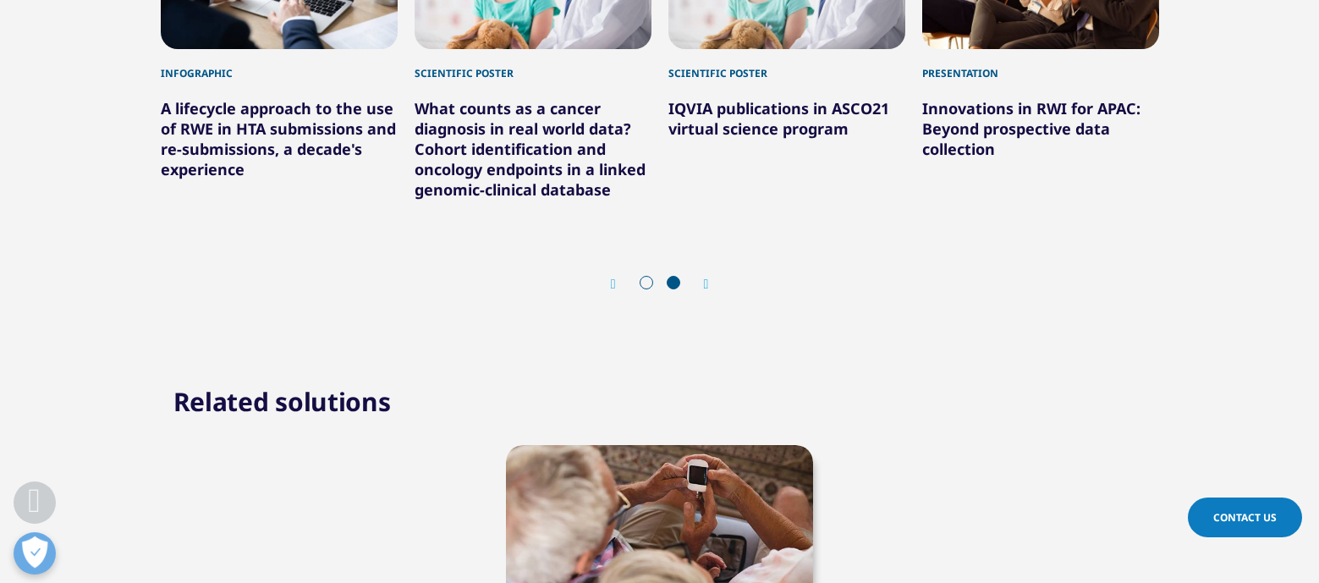
click at [643, 289] on span at bounding box center [647, 283] width 14 height 14
click at [650, 278] on span at bounding box center [647, 283] width 14 height 14
click at [611, 289] on icon "Previous slide" at bounding box center [613, 285] width 5 height 14
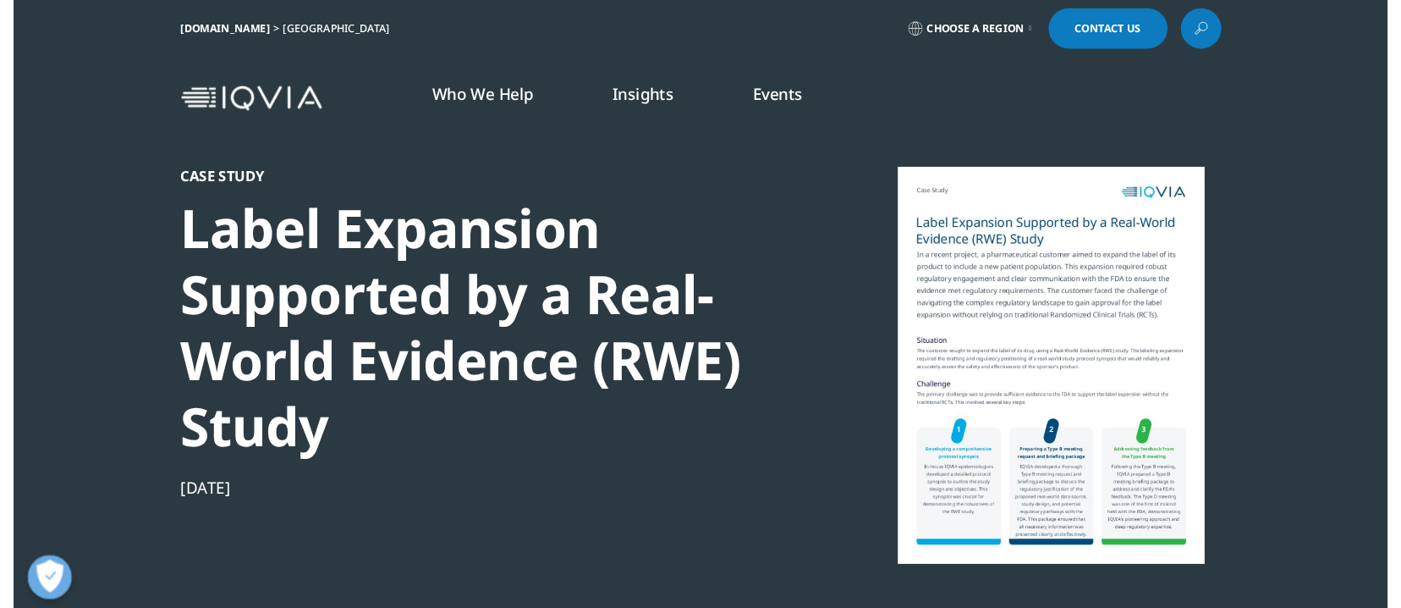
scroll to position [0, 0]
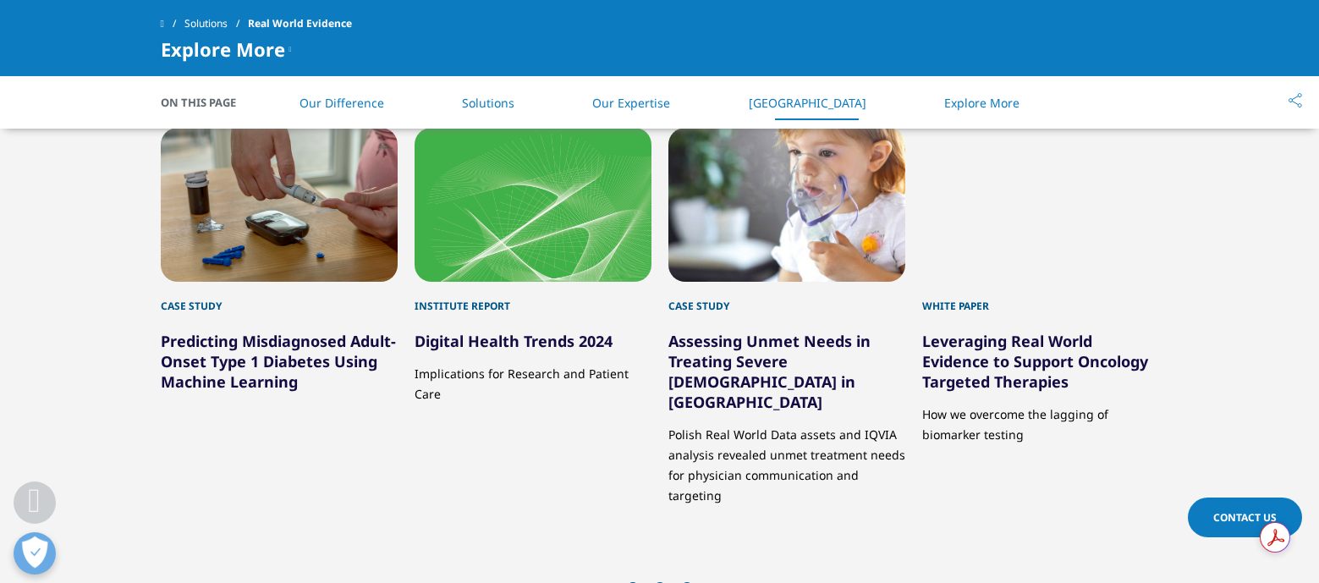
scroll to position [2888, 0]
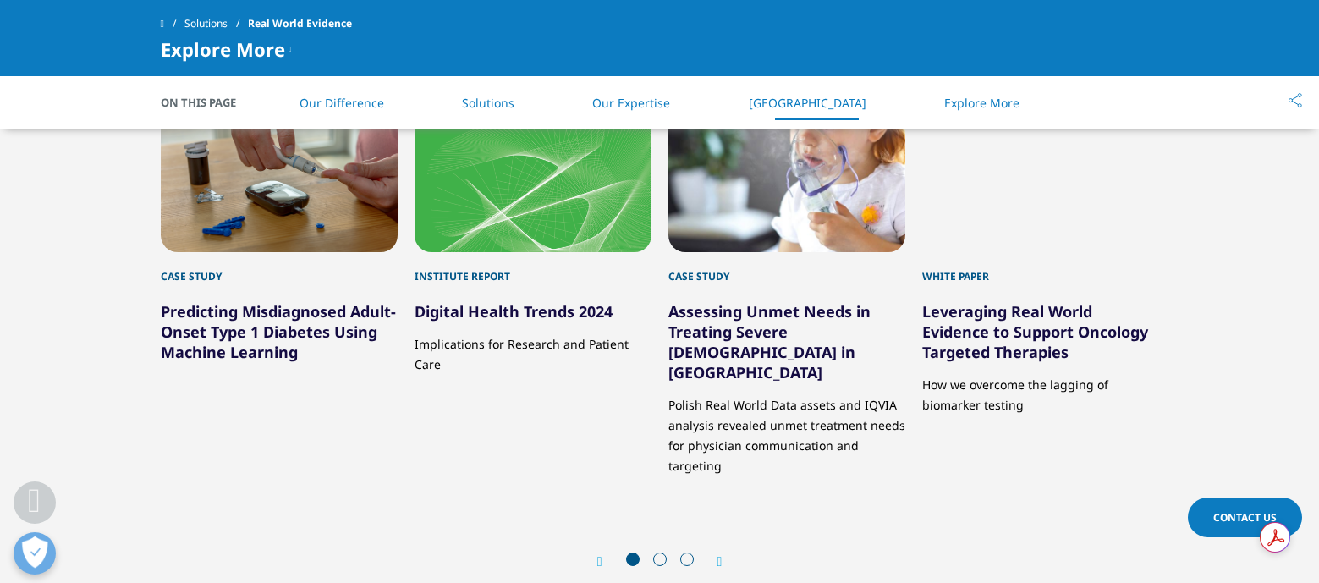
click at [762, 326] on link "Assessing Unmet Needs in Treating Severe [DEMOGRAPHIC_DATA] in [GEOGRAPHIC_DATA]" at bounding box center [770, 341] width 202 height 81
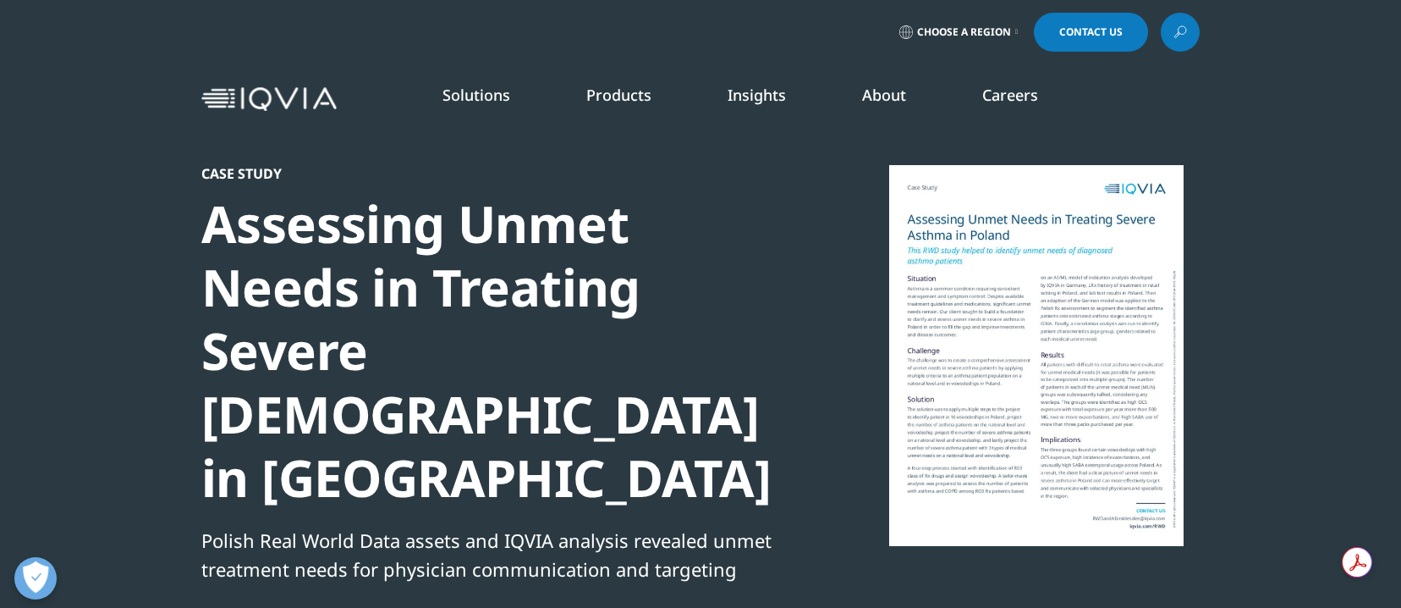
scroll to position [655, 999]
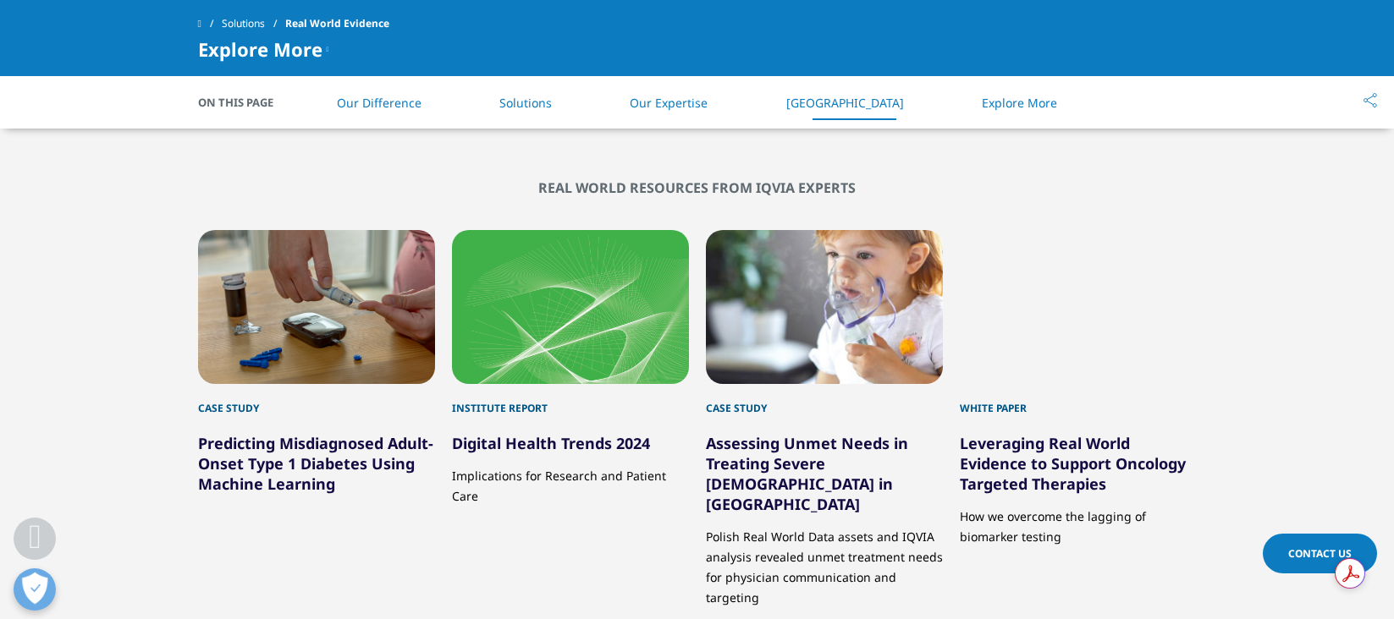
scroll to position [2739, 0]
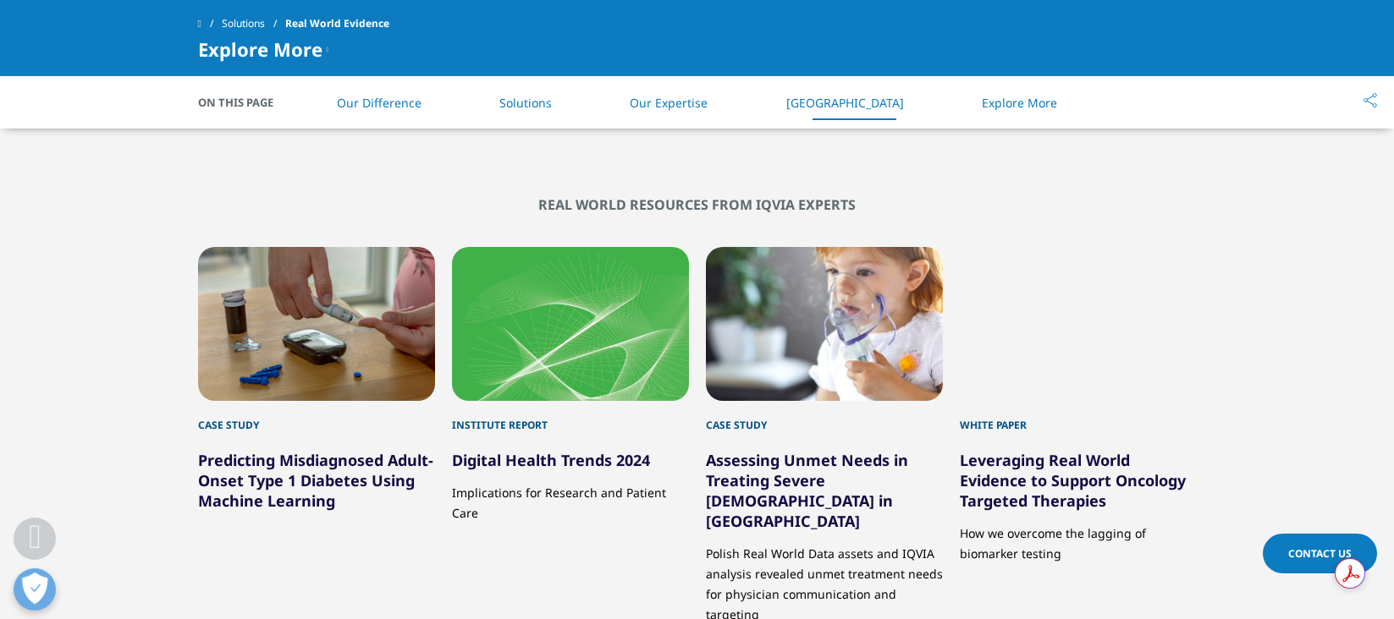
click at [344, 501] on link "Predicting Misdiagnosed Adult-Onset Type 1 Diabetes Using Machine Learning" at bounding box center [315, 480] width 235 height 61
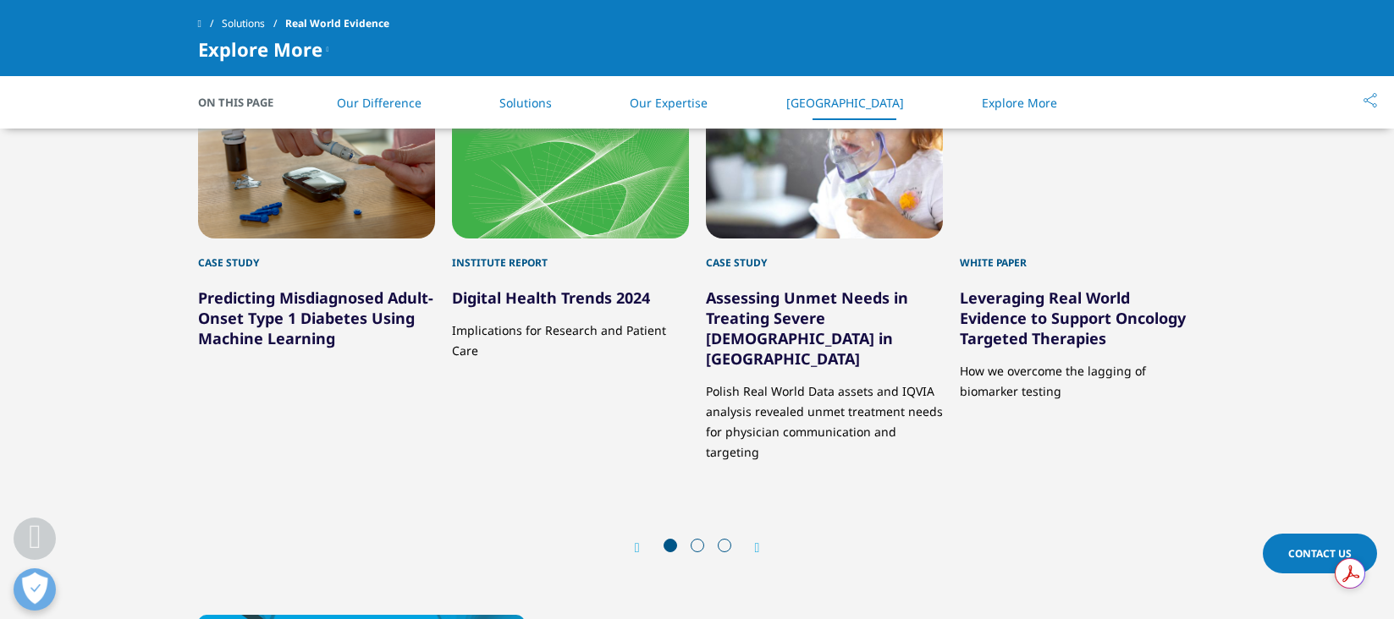
scroll to position [2920, 0]
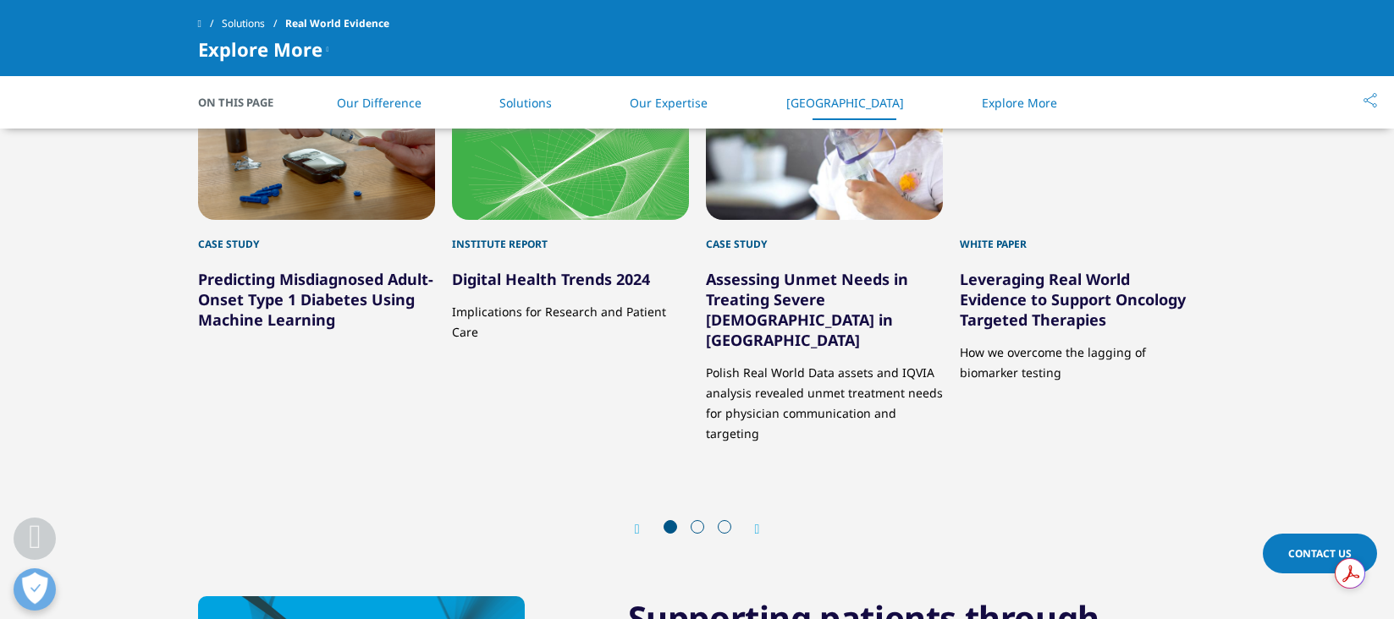
click at [698, 520] on span at bounding box center [698, 527] width 14 height 14
click at [760, 523] on icon "Next slide" at bounding box center [757, 530] width 5 height 14
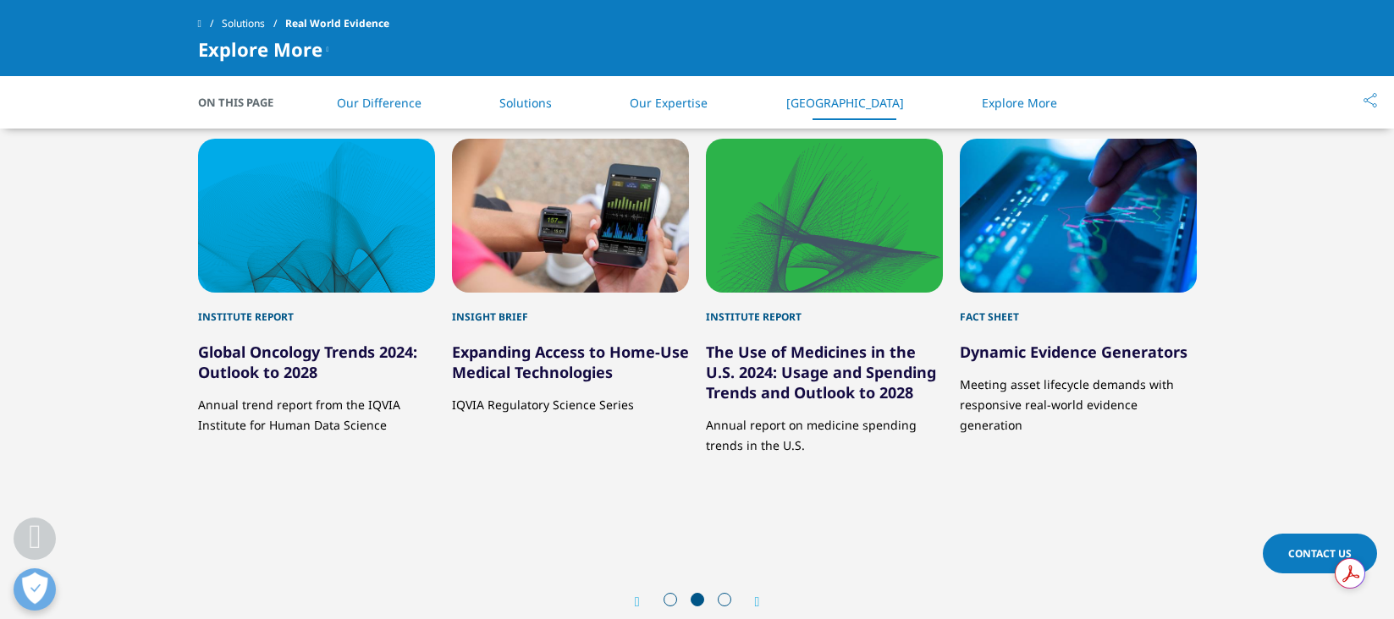
scroll to position [2846, 0]
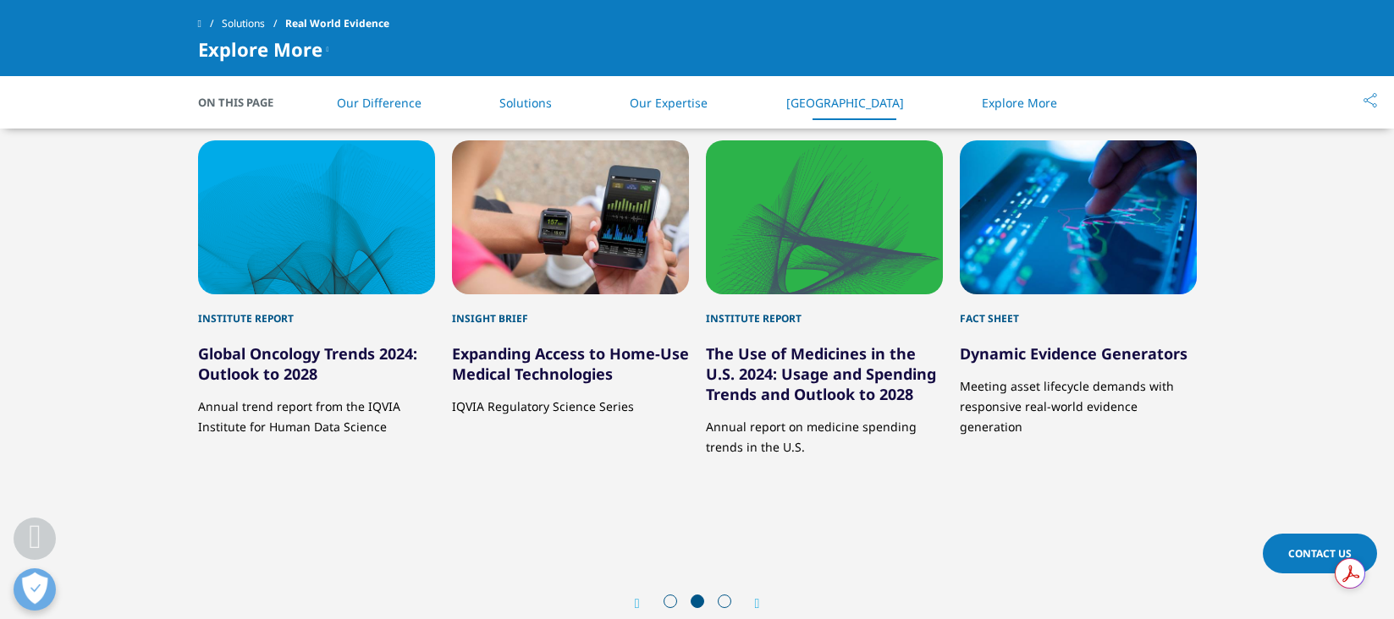
click at [635, 597] on icon "Previous slide" at bounding box center [637, 604] width 5 height 14
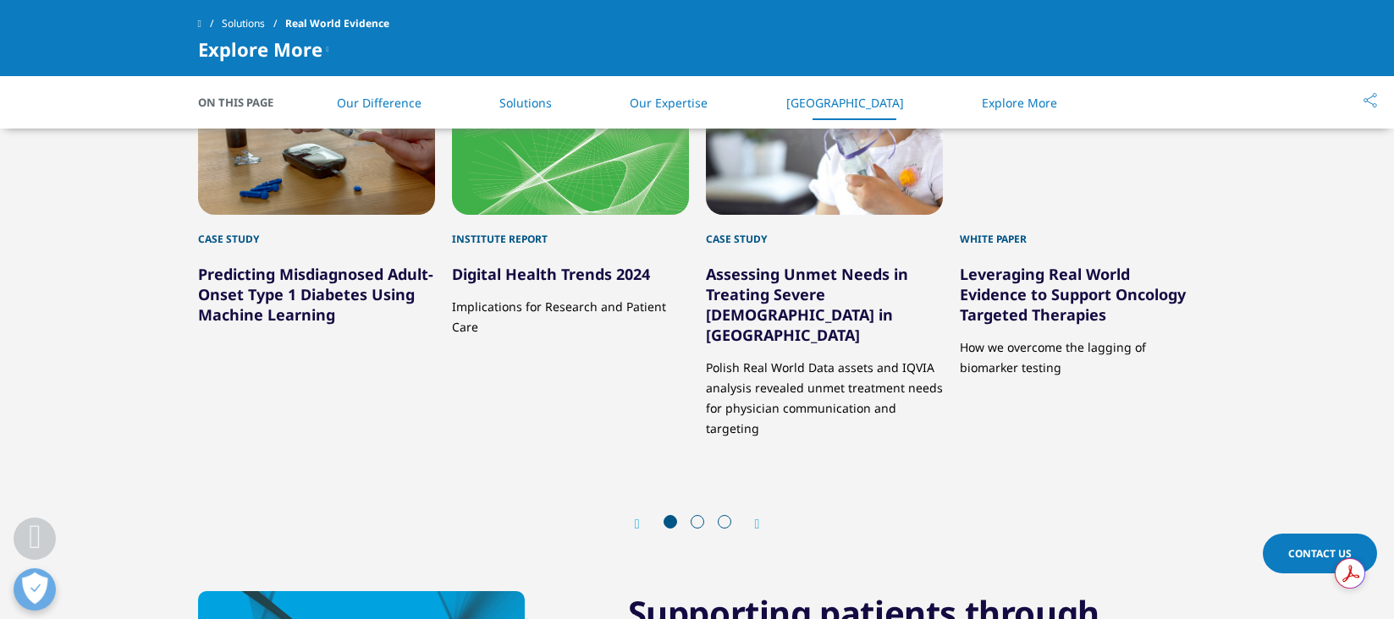
scroll to position [2838, 0]
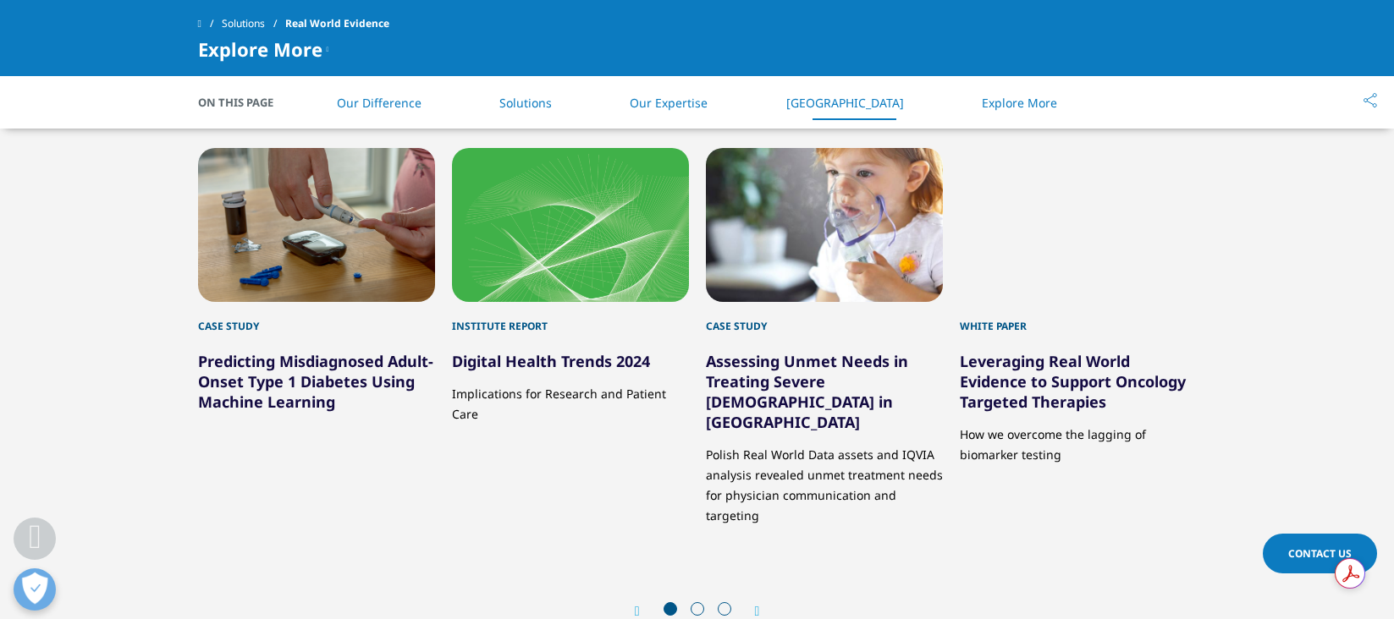
click at [777, 379] on link "Assessing Unmet Needs in Treating Severe [DEMOGRAPHIC_DATA] in [GEOGRAPHIC_DATA]" at bounding box center [807, 391] width 202 height 81
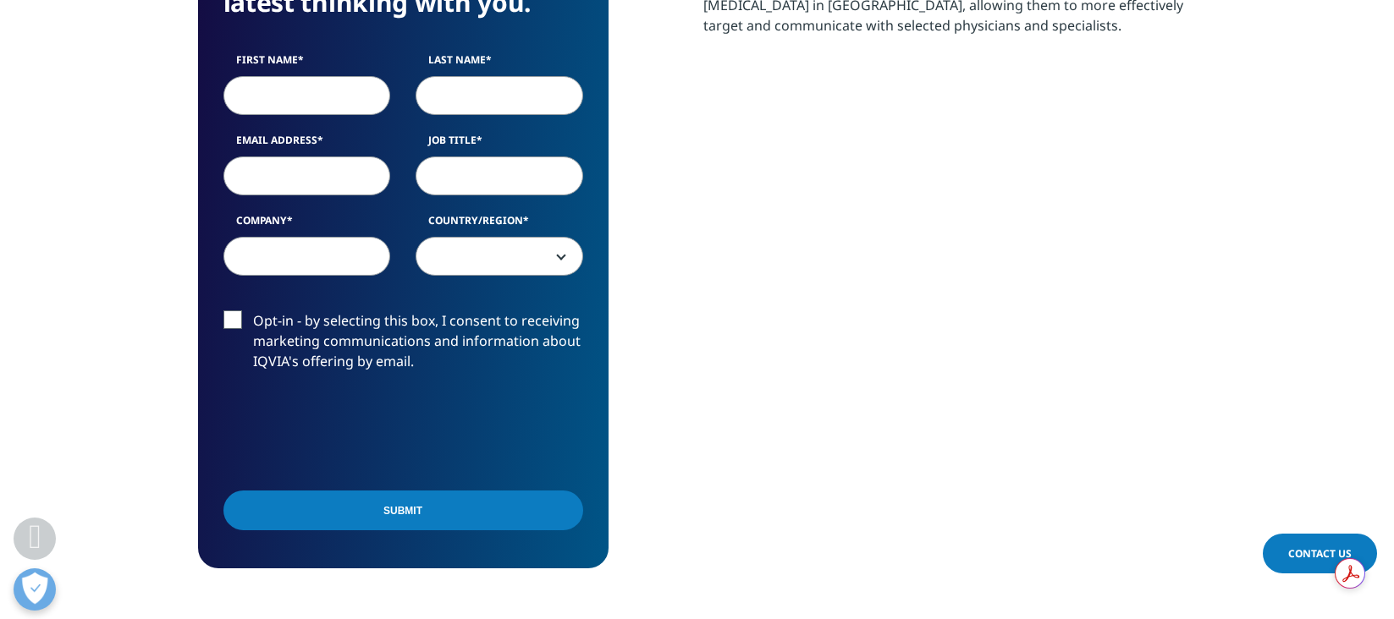
scroll to position [670, 0]
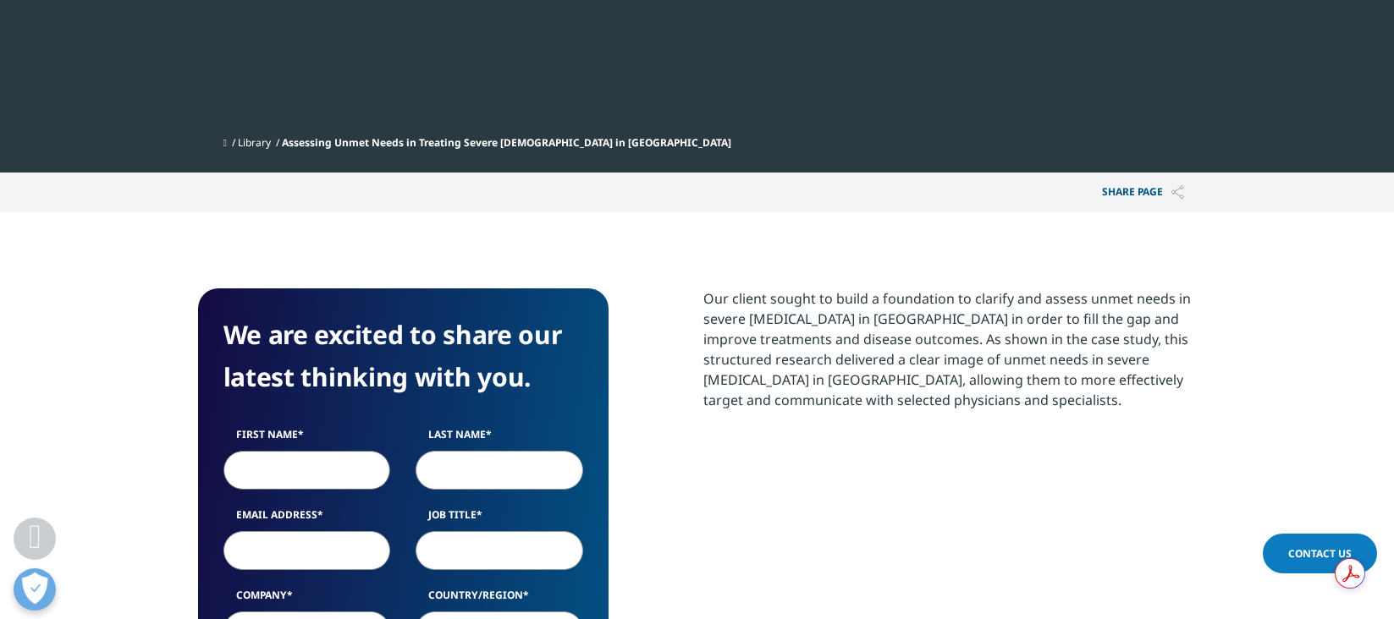
click at [297, 451] on input "First Name" at bounding box center [307, 470] width 168 height 39
click at [735, 398] on section "Our client sought to build a foundation to clarify and assess unmet needs in se…" at bounding box center [949, 377] width 493 height 177
click at [317, 451] on input "First Name" at bounding box center [307, 470] width 168 height 39
click at [779, 413] on div "Our client sought to build a foundation to clarify and assess unmet needs in se…" at bounding box center [949, 616] width 493 height 655
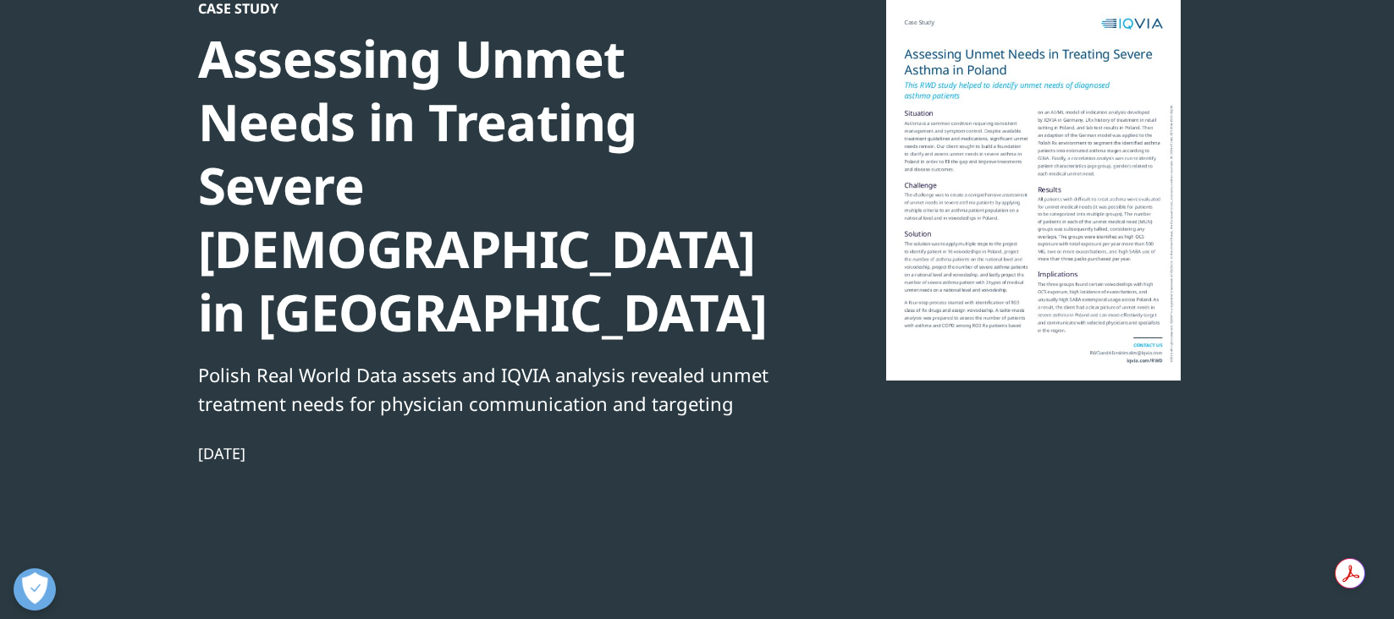
scroll to position [0, 0]
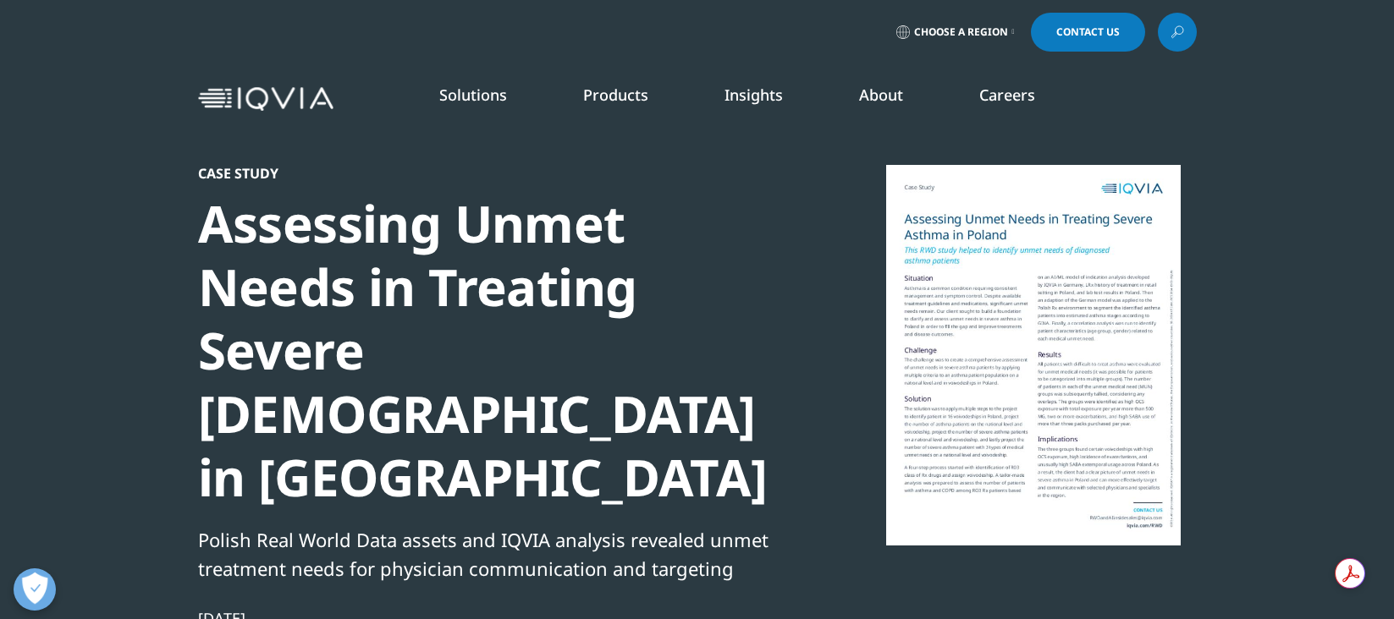
click at [1047, 333] on div at bounding box center [1033, 355] width 327 height 381
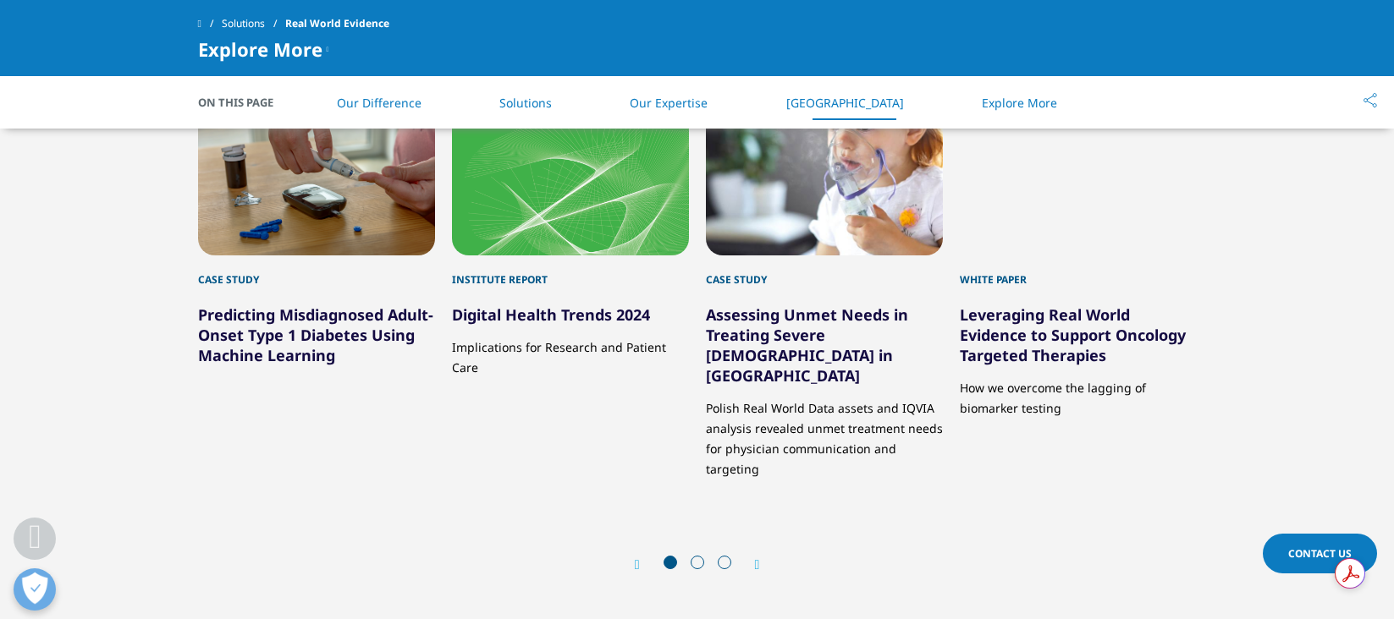
scroll to position [2883, 0]
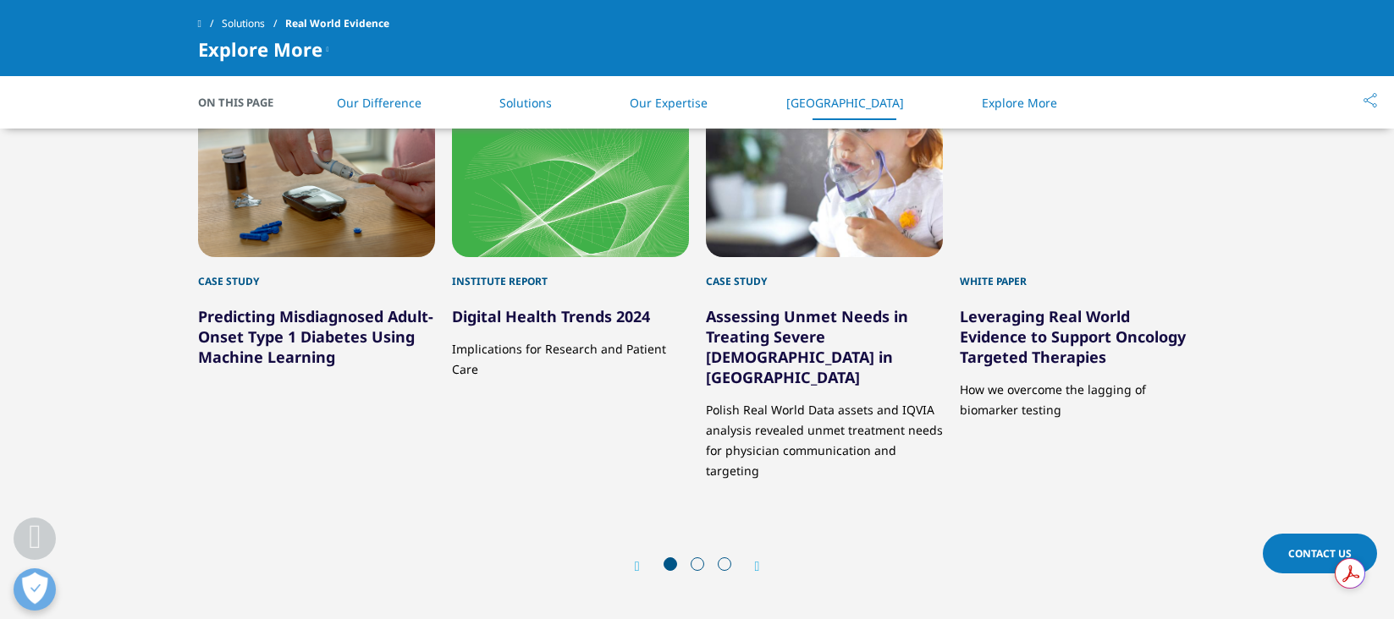
click at [751, 558] on div "Next" at bounding box center [749, 566] width 22 height 16
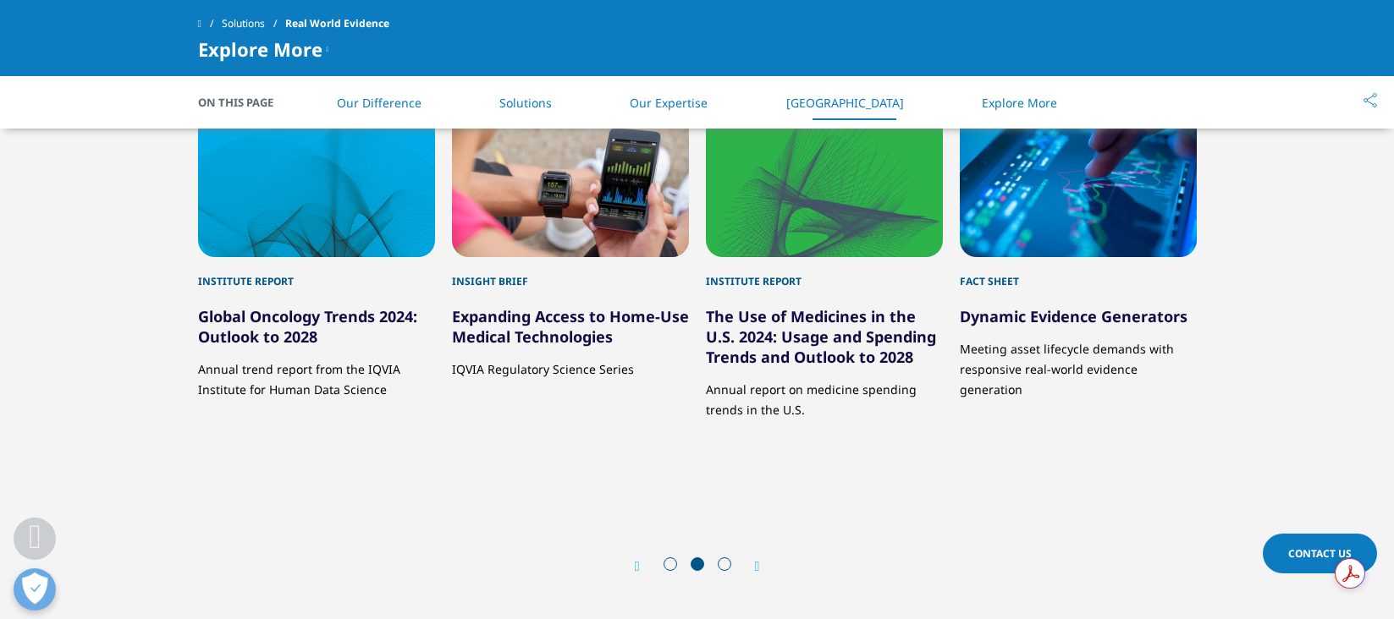
click at [752, 558] on div "Next" at bounding box center [749, 566] width 22 height 16
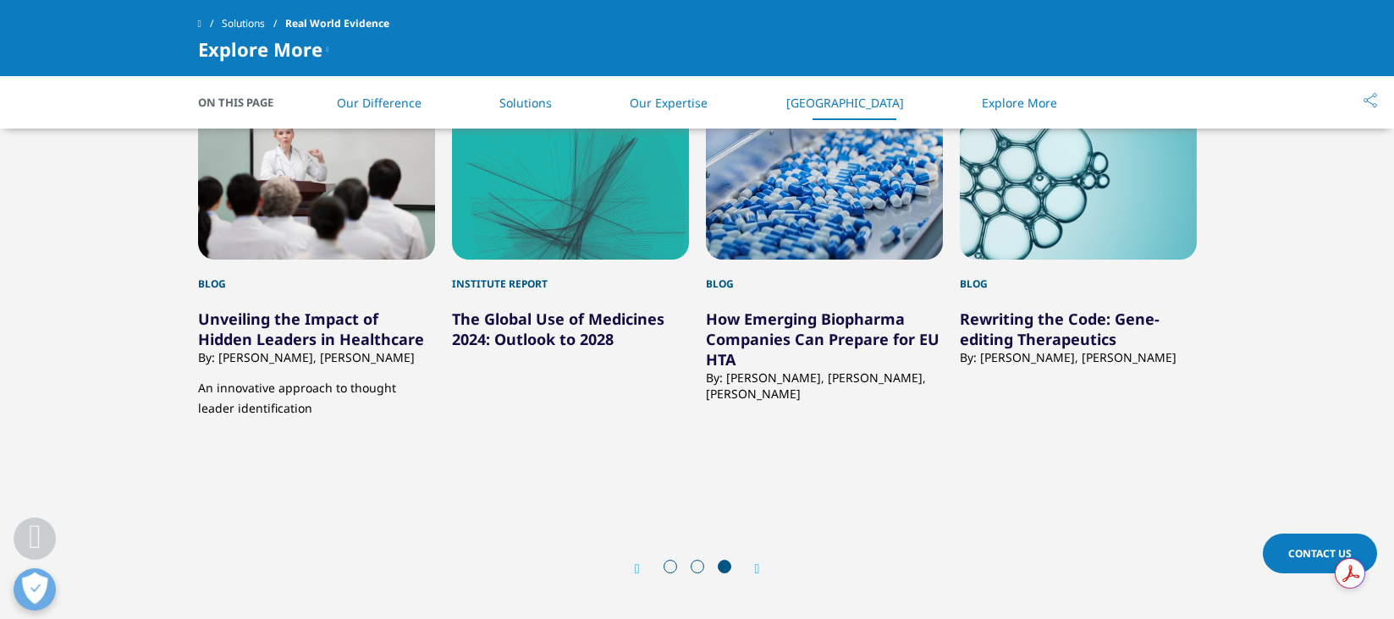
scroll to position [2880, 0]
click at [641, 562] on div "Prev" at bounding box center [646, 570] width 22 height 16
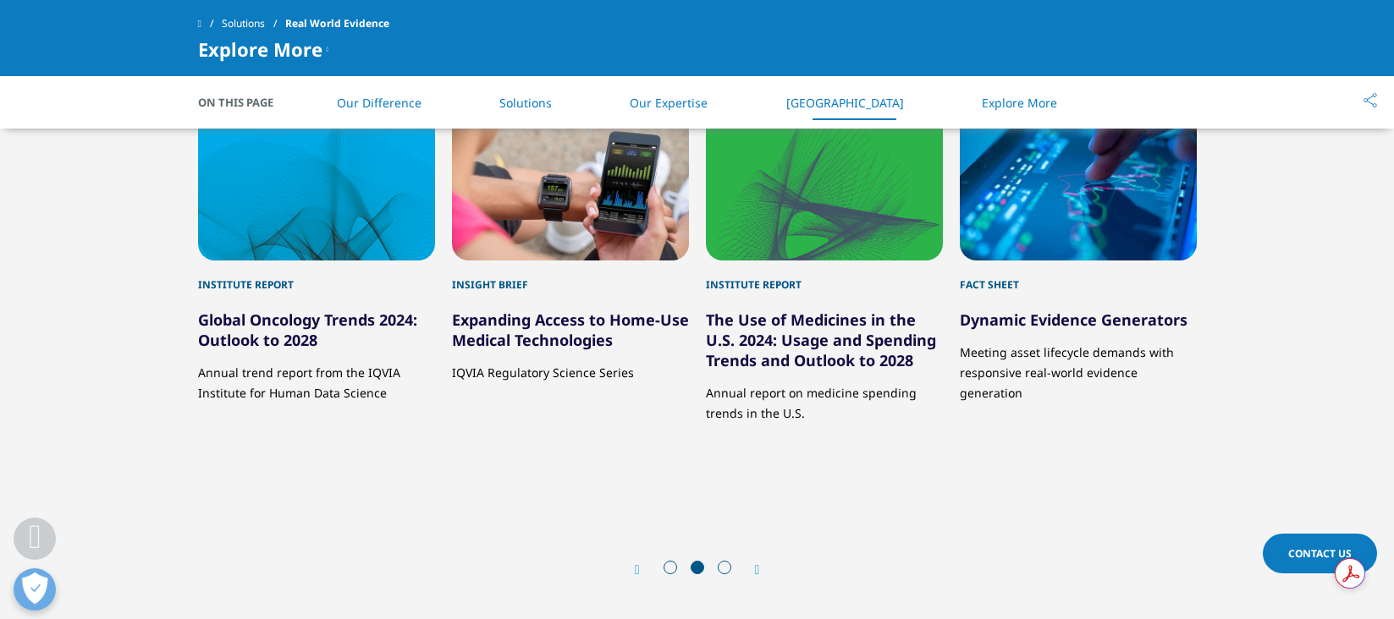
click at [1087, 327] on link "Dynamic Evidence Generators" at bounding box center [1074, 320] width 228 height 20
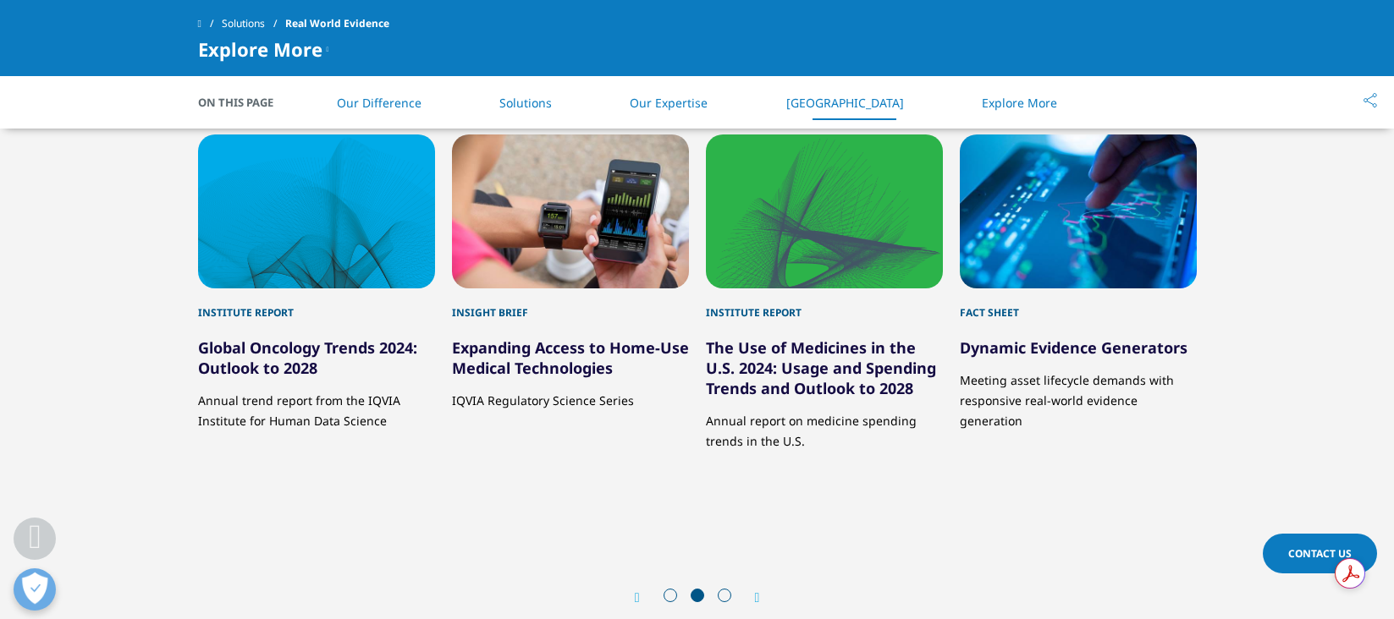
scroll to position [2748, 0]
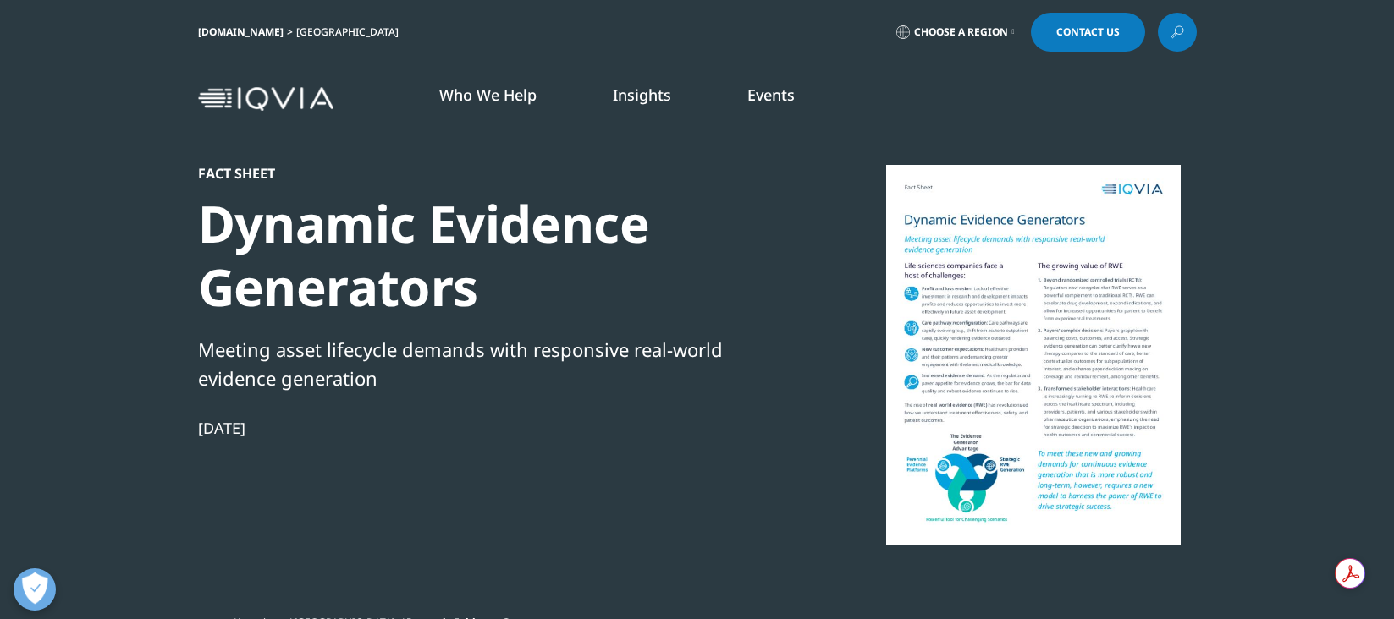
scroll to position [655, 999]
